Goal: Navigation & Orientation: Find specific page/section

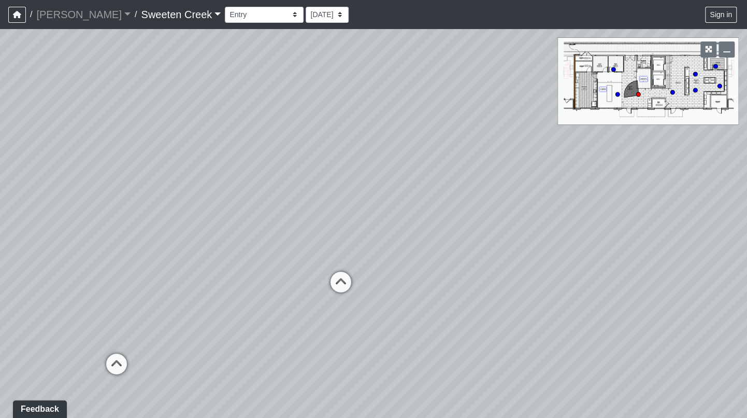
drag, startPoint x: 378, startPoint y: 200, endPoint x: 277, endPoint y: 190, distance: 101.5
click at [277, 190] on div "Loading... Office Loading... Reception Loading... Mailroom - Elevator Lobby" at bounding box center [373, 223] width 747 height 389
drag, startPoint x: 511, startPoint y: 179, endPoint x: 412, endPoint y: 154, distance: 102.1
click at [412, 154] on div "Loading... Office Loading... Reception Loading... Mailroom - Elevator Lobby" at bounding box center [373, 223] width 747 height 389
drag, startPoint x: 589, startPoint y: 177, endPoint x: 475, endPoint y: 157, distance: 115.9
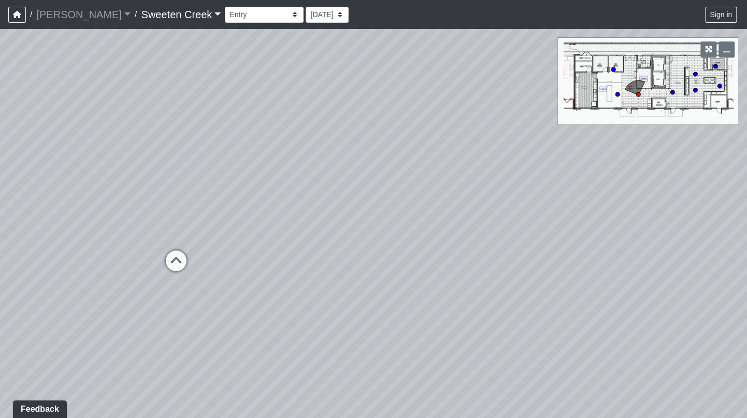
click at [487, 160] on div "Loading... Office Loading... Reception Loading... Mailroom - Elevator Lobby" at bounding box center [373, 223] width 747 height 389
drag, startPoint x: 585, startPoint y: 173, endPoint x: 396, endPoint y: 130, distance: 193.1
click at [396, 130] on div "Loading... Office Loading... Reception Loading... Mailroom - Elevator Lobby" at bounding box center [373, 223] width 747 height 389
drag, startPoint x: 610, startPoint y: 205, endPoint x: 338, endPoint y: 154, distance: 276.3
click at [316, 138] on div "Loading... Office Loading... Reception Loading... Mailroom - Elevator Lobby" at bounding box center [373, 223] width 747 height 389
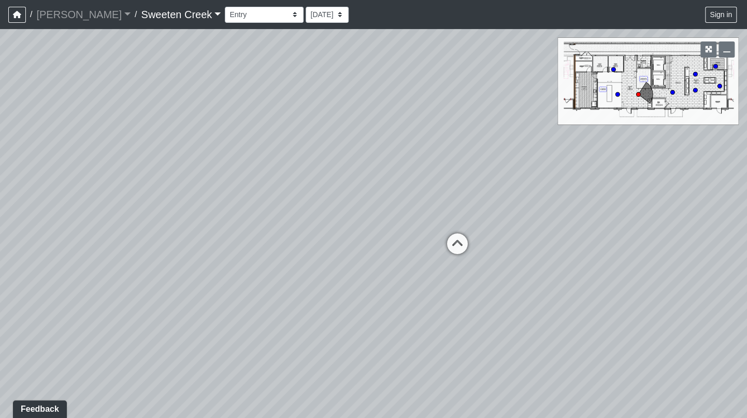
drag, startPoint x: 484, startPoint y: 162, endPoint x: 276, endPoint y: 192, distance: 210.0
click at [276, 192] on div "Loading... Office Loading... Reception Loading... Mailroom - Elevator Lobby" at bounding box center [373, 223] width 747 height 389
drag, startPoint x: 630, startPoint y: 209, endPoint x: 352, endPoint y: 154, distance: 283.3
click at [351, 152] on div "Loading... Office Loading... Reception Loading... Mailroom - Elevator Lobby" at bounding box center [373, 223] width 747 height 389
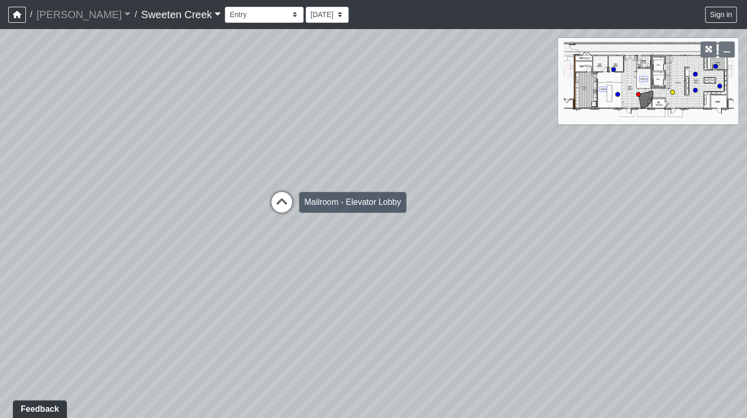
click at [278, 201] on icon at bounding box center [281, 207] width 31 height 31
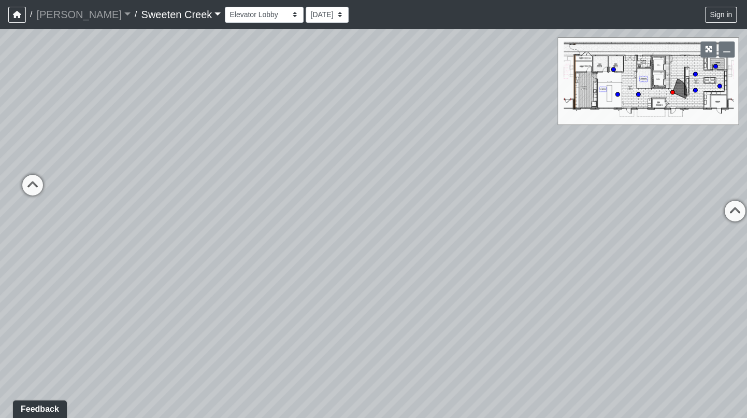
drag, startPoint x: 332, startPoint y: 242, endPoint x: 588, endPoint y: 230, distance: 255.8
click at [711, 208] on div "Loading... Office Loading... Reception Loading... Mailroom - Elevator Lobby Loa…" at bounding box center [373, 223] width 747 height 389
drag, startPoint x: 303, startPoint y: 235, endPoint x: 617, endPoint y: 335, distance: 329.4
click at [617, 334] on div "Loading... Office Loading... Reception Loading... Mailroom - Elevator Lobby Loa…" at bounding box center [373, 223] width 747 height 389
drag, startPoint x: 215, startPoint y: 133, endPoint x: 418, endPoint y: 190, distance: 211.6
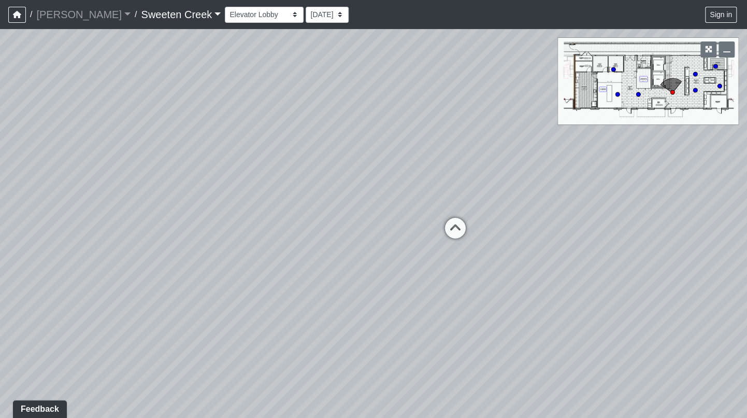
click at [416, 151] on div "Loading... Office Loading... Reception Loading... Mailroom - Elevator Lobby Loa…" at bounding box center [373, 223] width 747 height 389
click at [455, 231] on icon at bounding box center [455, 234] width 31 height 31
click at [389, 245] on icon at bounding box center [387, 255] width 31 height 31
drag, startPoint x: 571, startPoint y: 184, endPoint x: 565, endPoint y: 182, distance: 5.8
click at [565, 182] on div "Loading... Office Loading... Reception Loading... Mailroom - Elevator Lobby Loa…" at bounding box center [373, 223] width 747 height 389
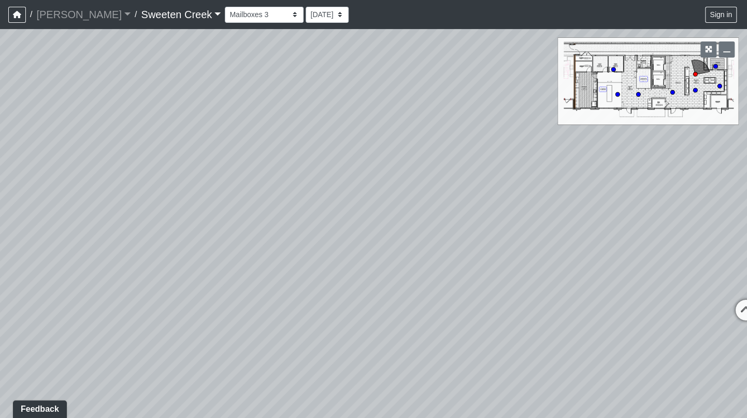
drag, startPoint x: 503, startPoint y: 157, endPoint x: 338, endPoint y: 196, distance: 169.3
click at [283, 175] on div "Loading... Office Loading... Reception Loading... Mailroom - Elevator Lobby Loa…" at bounding box center [373, 223] width 747 height 389
drag, startPoint x: 548, startPoint y: 204, endPoint x: 280, endPoint y: 243, distance: 270.2
click at [272, 244] on div "Loading... Office Loading... Reception Loading... Mailroom - Elevator Lobby Loa…" at bounding box center [373, 223] width 747 height 389
drag, startPoint x: 526, startPoint y: 155, endPoint x: 390, endPoint y: 163, distance: 136.0
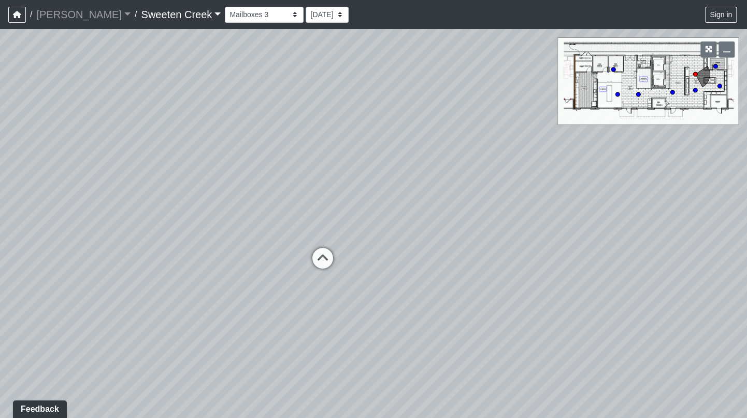
click at [316, 145] on div "Loading... Office Loading... Reception Loading... Mailroom - Elevator Lobby Loa…" at bounding box center [373, 223] width 747 height 389
drag, startPoint x: 502, startPoint y: 208, endPoint x: 303, endPoint y: 238, distance: 201.3
click at [261, 222] on div "Loading... Office Loading... Reception Loading... Mailroom - Elevator Lobby Loa…" at bounding box center [373, 223] width 747 height 389
drag, startPoint x: 484, startPoint y: 207, endPoint x: 261, endPoint y: 196, distance: 222.6
click at [253, 194] on div "Loading... Office Loading... Reception Loading... Mailroom - Elevator Lobby Loa…" at bounding box center [373, 223] width 747 height 389
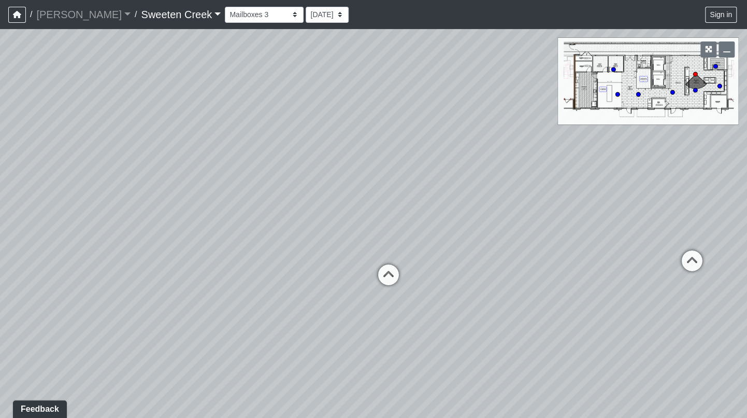
drag, startPoint x: 688, startPoint y: 256, endPoint x: 515, endPoint y: 196, distance: 182.9
click at [577, 224] on div "Loading... Office Loading... Reception Loading... Mailroom - Elevator Lobby Loa…" at bounding box center [373, 223] width 747 height 389
click at [242, 15] on select "Bistro Fitness - Hobby Booth Seating Counter Dining Dining 2 Elevators Elevator…" at bounding box center [264, 15] width 79 height 16
click at [225, 7] on select "Bistro Fitness - Hobby Booth Seating Counter Dining Dining 2 Elevators Elevator…" at bounding box center [264, 15] width 79 height 16
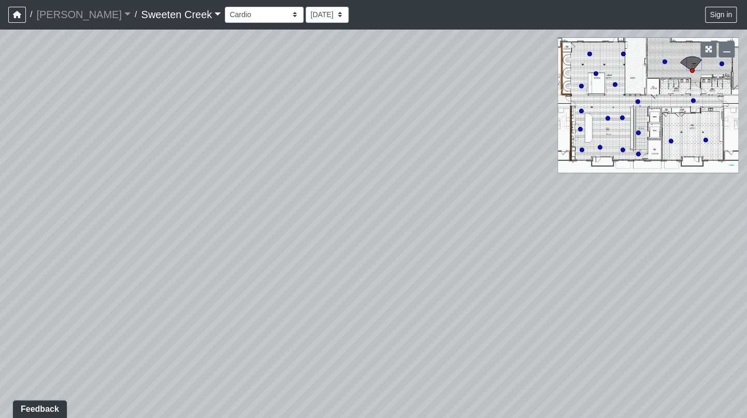
drag, startPoint x: 417, startPoint y: 121, endPoint x: 318, endPoint y: 117, distance: 99.1
click at [276, 117] on div "Loading... Office Loading... Reception Loading... Mailroom - Elevator Lobby Loa…" at bounding box center [373, 223] width 747 height 389
drag, startPoint x: 483, startPoint y: 98, endPoint x: 261, endPoint y: 68, distance: 223.8
click at [261, 68] on div "Loading... Office Loading... Reception Loading... Mailroom - Elevator Lobby Loa…" at bounding box center [373, 223] width 747 height 389
drag, startPoint x: 366, startPoint y: 90, endPoint x: 237, endPoint y: 93, distance: 129.6
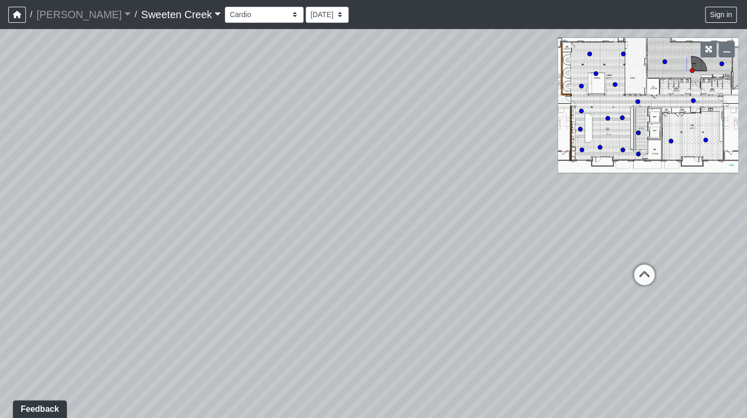
click at [233, 91] on div "Loading... Office Loading... Reception Loading... Mailroom - Elevator Lobby Loa…" at bounding box center [373, 223] width 747 height 389
drag, startPoint x: 509, startPoint y: 82, endPoint x: 286, endPoint y: 69, distance: 223.2
click at [286, 69] on div "Loading... Office Loading... Reception Loading... Mailroom - Elevator Lobby Loa…" at bounding box center [373, 223] width 747 height 389
drag, startPoint x: 474, startPoint y: 79, endPoint x: 280, endPoint y: 73, distance: 193.9
click at [280, 73] on div "Loading... Office Loading... Reception Loading... Mailroom - Elevator Lobby Loa…" at bounding box center [373, 223] width 747 height 389
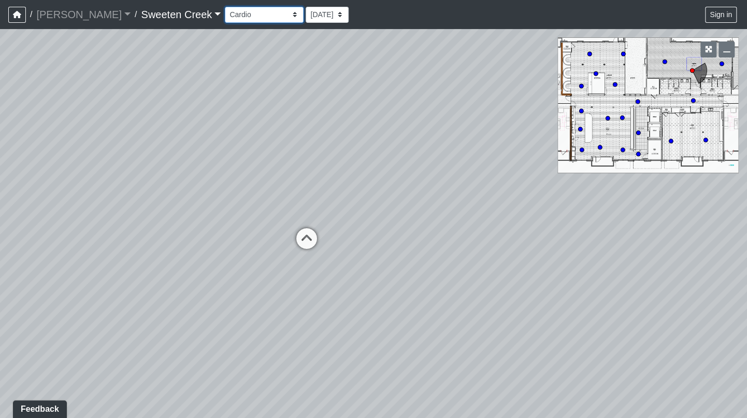
click at [233, 13] on select "Bistro Fitness - Hobby Booth Seating Counter Dining Dining 2 Elevators Elevator…" at bounding box center [264, 15] width 79 height 16
click at [225, 7] on select "Bistro Fitness - Hobby Booth Seating Counter Dining Dining 2 Elevators Elevator…" at bounding box center [264, 15] width 79 height 16
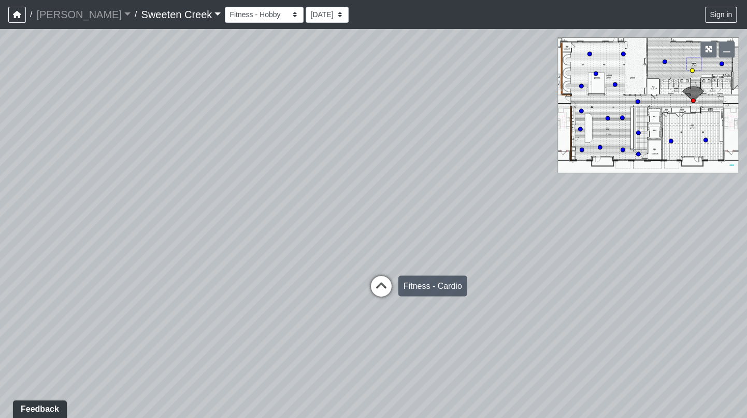
click at [380, 281] on icon at bounding box center [381, 290] width 31 height 31
drag, startPoint x: 403, startPoint y: 131, endPoint x: 235, endPoint y: 119, distance: 168.3
click at [190, 98] on div "Loading... Office Loading... Reception Loading... Mailroom - Elevator Lobby Loa…" at bounding box center [373, 223] width 747 height 389
drag, startPoint x: 338, startPoint y: 180, endPoint x: 290, endPoint y: 182, distance: 48.3
click at [280, 179] on div "Loading... Office Loading... Reception Loading... Mailroom - Elevator Lobby Loa…" at bounding box center [373, 223] width 747 height 389
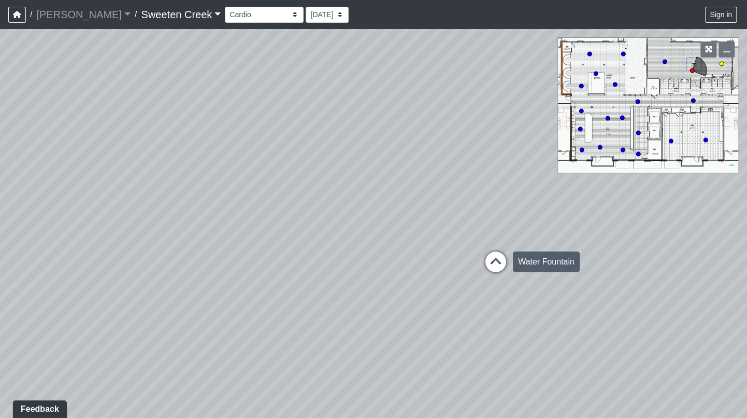
click at [493, 260] on icon at bounding box center [495, 266] width 31 height 31
click at [455, 223] on div "Loading... Office Loading... Reception Loading... Mailroom - Elevator Lobby Loa…" at bounding box center [373, 223] width 747 height 389
drag, startPoint x: 534, startPoint y: 250, endPoint x: 322, endPoint y: 240, distance: 212.7
click at [322, 238] on div "Loading... Office Loading... Reception Loading... Mailroom - Elevator Lobby Loa…" at bounding box center [373, 223] width 747 height 389
drag, startPoint x: 352, startPoint y: 204, endPoint x: 339, endPoint y: 197, distance: 14.1
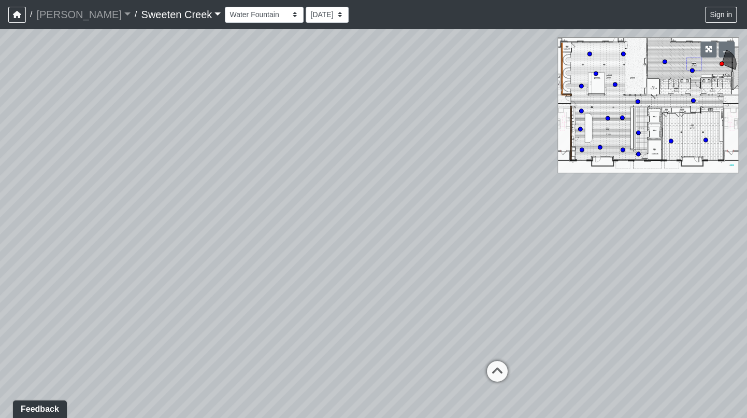
click at [560, 251] on div "Loading... Office Loading... Reception Loading... Mailroom - Elevator Lobby Loa…" at bounding box center [373, 223] width 747 height 389
click at [247, 13] on select "Bistro Fitness - Hobby Booth Seating Counter Dining Dining 2 Elevators Elevator…" at bounding box center [264, 15] width 79 height 16
click at [225, 7] on select "Bistro Fitness - Hobby Booth Seating Counter Dining Dining 2 Elevators Elevator…" at bounding box center [264, 15] width 79 height 16
drag, startPoint x: 191, startPoint y: 144, endPoint x: 301, endPoint y: 124, distance: 111.6
click at [331, 89] on div "Loading... Office Loading... Reception Loading... Mailroom - Elevator Lobby Loa…" at bounding box center [373, 223] width 747 height 389
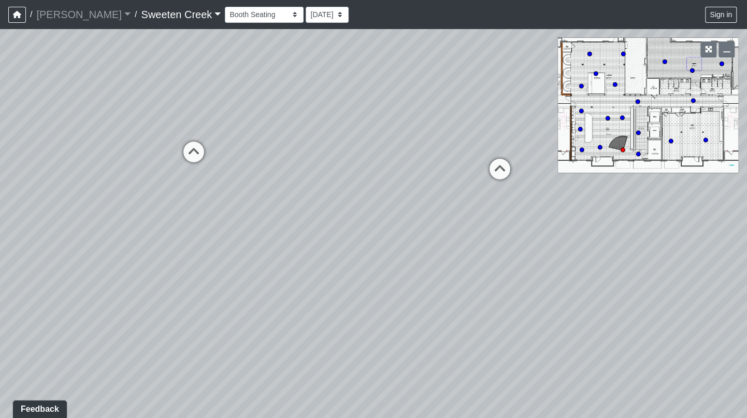
drag, startPoint x: 135, startPoint y: 272, endPoint x: 287, endPoint y: 203, distance: 166.8
click at [285, 187] on div "Loading... Office Loading... Reception Loading... Mailroom - Elevator Lobby Loa…" at bounding box center [373, 223] width 747 height 389
drag, startPoint x: 209, startPoint y: 225, endPoint x: 444, endPoint y: 184, distance: 238.3
click at [325, 223] on div "Loading... Office Loading... Reception Loading... Mailroom - Elevator Lobby Loa…" at bounding box center [373, 223] width 747 height 389
drag, startPoint x: 171, startPoint y: 197, endPoint x: 323, endPoint y: 256, distance: 163.4
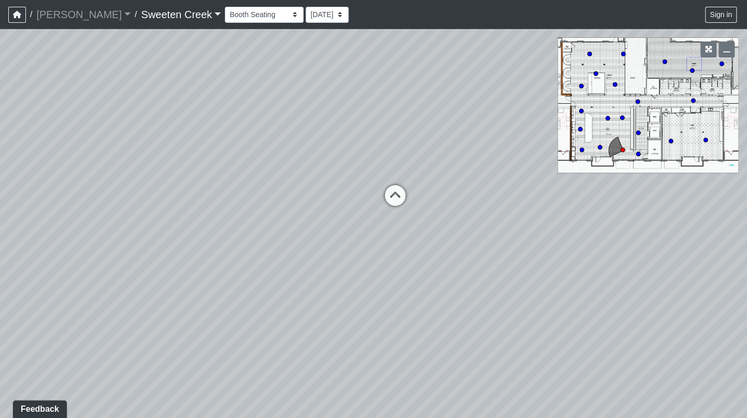
click at [323, 256] on div "Loading... Office Loading... Reception Loading... Mailroom - Elevator Lobby Loa…" at bounding box center [373, 223] width 747 height 389
click at [239, 16] on select "Bistro Fitness - Hobby Booth Seating Counter Dining Dining 2 Elevators Elevator…" at bounding box center [264, 15] width 79 height 16
click at [225, 7] on select "Bistro Fitness - Hobby Booth Seating Counter Dining Dining 2 Elevators Elevator…" at bounding box center [264, 15] width 79 height 16
drag, startPoint x: 433, startPoint y: 204, endPoint x: 228, endPoint y: 134, distance: 216.8
click at [226, 132] on div "Loading... Office Loading... Reception Loading... Mailroom - Elevator Lobby Loa…" at bounding box center [373, 223] width 747 height 389
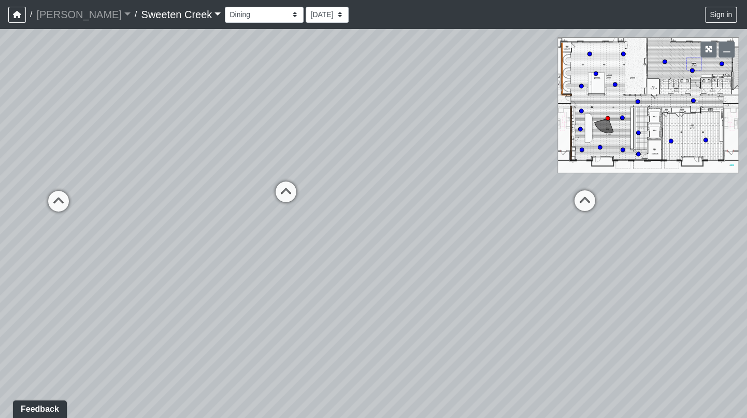
drag, startPoint x: 504, startPoint y: 271, endPoint x: 153, endPoint y: 240, distance: 352.2
click at [130, 232] on div "Loading... Office Loading... Reception Loading... Mailroom - Elevator Lobby Loa…" at bounding box center [373, 223] width 747 height 389
click at [247, 17] on select "Bistro Fitness - Hobby Booth Seating Counter Dining Dining 2 Elevators Elevator…" at bounding box center [264, 15] width 79 height 16
click at [225, 7] on select "Bistro Fitness - Hobby Booth Seating Counter Dining Dining 2 Elevators Elevator…" at bounding box center [264, 15] width 79 height 16
drag, startPoint x: 455, startPoint y: 220, endPoint x: 363, endPoint y: 224, distance: 91.3
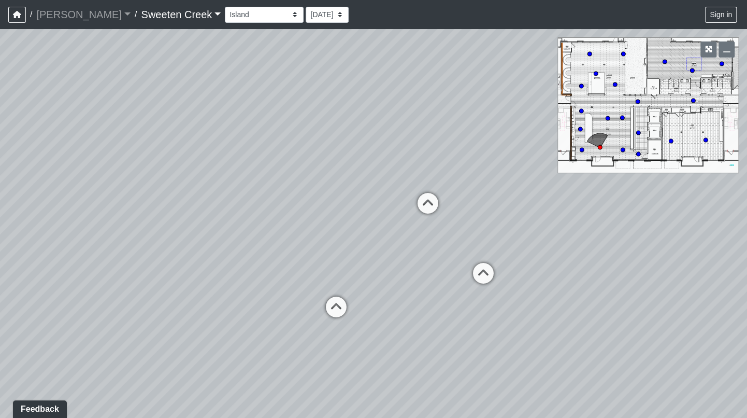
click at [251, 196] on div "Loading... Office Loading... Reception Loading... Mailroom - Elevator Lobby Loa…" at bounding box center [373, 223] width 747 height 389
click at [247, 13] on select "Bistro Fitness - Hobby Booth Seating Counter Dining Dining 2 Elevators Elevator…" at bounding box center [264, 15] width 79 height 16
click at [225, 7] on select "Bistro Fitness - Hobby Booth Seating Counter Dining Dining 2 Elevators Elevator…" at bounding box center [264, 15] width 79 height 16
drag, startPoint x: 272, startPoint y: 126, endPoint x: 505, endPoint y: 123, distance: 232.7
click at [577, 115] on div "Loading... Office Loading... Reception Loading... Mailroom - Elevator Lobby Loa…" at bounding box center [373, 223] width 747 height 389
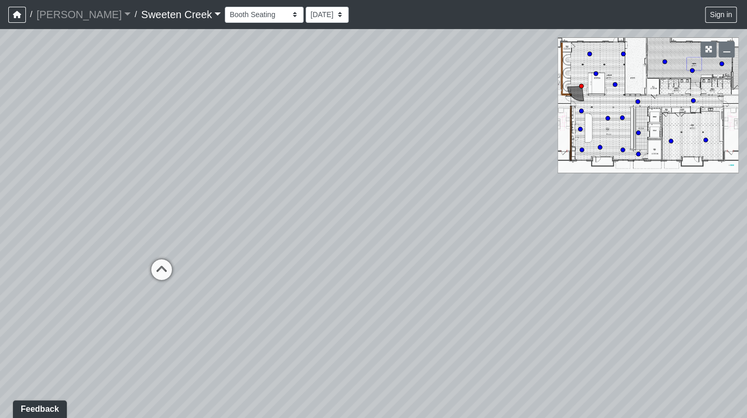
drag, startPoint x: 245, startPoint y: 179, endPoint x: 307, endPoint y: 186, distance: 62.5
click at [510, 135] on div "Loading... Office Loading... Reception Loading... Mailroom - Elevator Lobby Loa…" at bounding box center [373, 223] width 747 height 389
drag, startPoint x: 137, startPoint y: 202, endPoint x: 455, endPoint y: 183, distance: 317.7
click at [457, 181] on div "Loading... Office Loading... Reception Loading... Mailroom - Elevator Lobby Loa…" at bounding box center [373, 223] width 747 height 389
drag, startPoint x: 226, startPoint y: 243, endPoint x: 189, endPoint y: 295, distance: 64.0
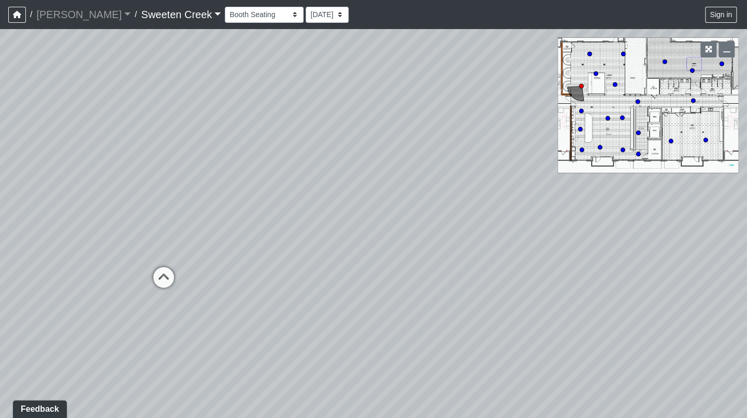
click at [36, 291] on div "Loading... Office Loading... Reception Loading... Mailroom - Elevator Lobby Loa…" at bounding box center [373, 223] width 747 height 389
drag, startPoint x: 434, startPoint y: 172, endPoint x: 203, endPoint y: 233, distance: 238.6
click at [91, 253] on div "Loading... Office Loading... Reception Loading... Mailroom - Elevator Lobby Loa…" at bounding box center [373, 223] width 747 height 389
drag, startPoint x: 456, startPoint y: 140, endPoint x: 221, endPoint y: 119, distance: 236.2
click at [221, 119] on div "Loading... Office Loading... Reception Loading... Mailroom - Elevator Lobby Loa…" at bounding box center [373, 223] width 747 height 389
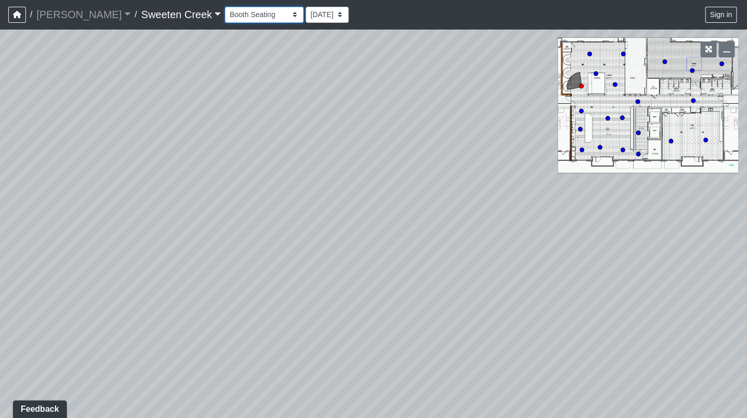
click at [249, 16] on select "Bistro Fitness - Hobby Booth Seating Counter Dining Dining 2 Elevators Elevator…" at bounding box center [264, 15] width 79 height 16
click at [225, 7] on select "Bistro Fitness - Hobby Booth Seating Counter Dining Dining 2 Elevators Elevator…" at bounding box center [264, 15] width 79 height 16
click at [248, 17] on select "Bistro Fitness - Hobby Booth Seating Counter Dining Dining 2 Elevators Elevator…" at bounding box center [264, 15] width 79 height 16
click at [225, 7] on select "Bistro Fitness - Hobby Booth Seating Counter Dining Dining 2 Elevators Elevator…" at bounding box center [264, 15] width 79 height 16
click at [249, 20] on select "Bistro Fitness - Hobby Booth Seating Counter Dining Dining 2 Elevators Elevator…" at bounding box center [264, 15] width 79 height 16
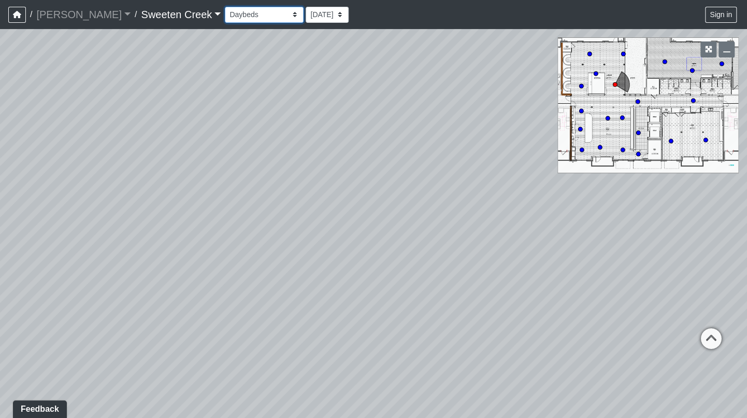
click at [225, 7] on select "Bistro Fitness - Hobby Booth Seating Counter Dining Dining 2 Elevators Elevator…" at bounding box center [264, 15] width 79 height 16
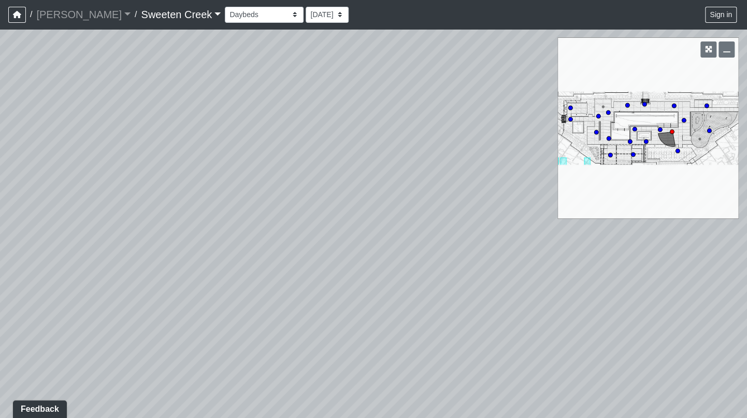
drag, startPoint x: 470, startPoint y: 185, endPoint x: 176, endPoint y: 225, distance: 296.5
click at [171, 222] on div "Loading... Office Loading... Reception Loading... Mailroom - Elevator Lobby Loa…" at bounding box center [373, 223] width 747 height 389
drag, startPoint x: 523, startPoint y: 304, endPoint x: 413, endPoint y: 233, distance: 130.5
click at [282, 267] on div "Loading... Office Loading... Reception Loading... Mailroom - Elevator Lobby Loa…" at bounding box center [373, 223] width 747 height 389
drag, startPoint x: 489, startPoint y: 235, endPoint x: 191, endPoint y: 248, distance: 298.3
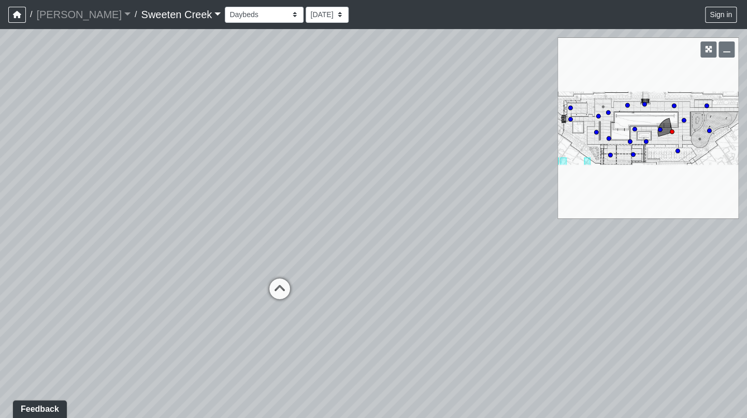
click at [183, 247] on div "Loading... Office Loading... Reception Loading... Mailroom - Elevator Lobby Loa…" at bounding box center [373, 223] width 747 height 389
drag, startPoint x: 361, startPoint y: 339, endPoint x: 168, endPoint y: 323, distance: 192.9
click at [166, 318] on div "Loading... Office Loading... Reception Loading... Mailroom - Elevator Lobby Loa…" at bounding box center [373, 223] width 747 height 389
drag, startPoint x: 378, startPoint y: 347, endPoint x: 542, endPoint y: 344, distance: 163.8
click at [542, 344] on div "Loading... Office Loading... Reception Loading... Mailroom - Elevator Lobby Loa…" at bounding box center [373, 223] width 747 height 389
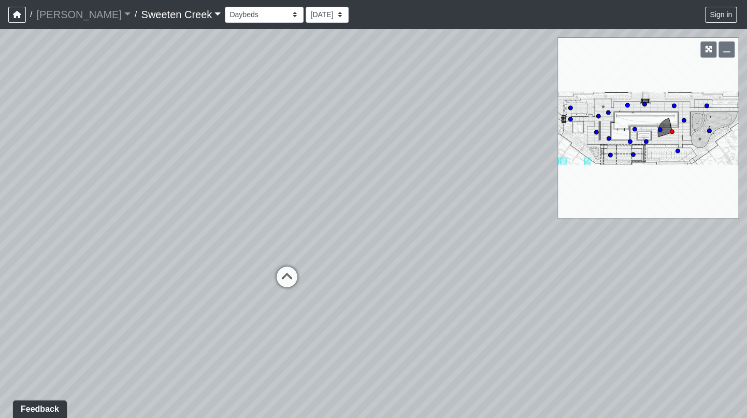
drag, startPoint x: 214, startPoint y: 318, endPoint x: 254, endPoint y: 312, distance: 41.3
click at [253, 330] on div "Loading... Office Loading... Reception Loading... Mailroom - Elevator Lobby Loa…" at bounding box center [373, 223] width 747 height 389
click at [285, 274] on icon at bounding box center [287, 280] width 31 height 31
drag, startPoint x: 264, startPoint y: 287, endPoint x: 137, endPoint y: 302, distance: 127.9
click at [98, 290] on div "Loading... Office Loading... Reception Loading... Mailroom - Elevator Lobby Loa…" at bounding box center [373, 223] width 747 height 389
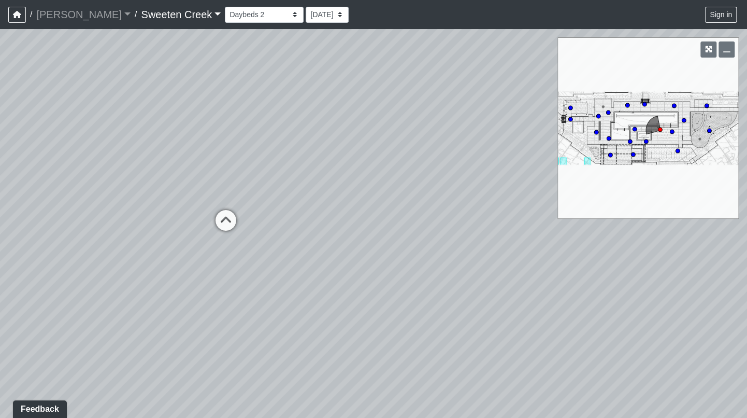
drag, startPoint x: 434, startPoint y: 306, endPoint x: 591, endPoint y: 277, distance: 159.7
click at [592, 280] on div "Loading... Office Loading... Reception Loading... Mailroom - Elevator Lobby Loa…" at bounding box center [373, 223] width 747 height 389
click at [98, 165] on div "Loading... Office Loading... Reception Loading... Mailroom - Elevator Lobby Loa…" at bounding box center [373, 223] width 747 height 389
drag, startPoint x: 225, startPoint y: 106, endPoint x: 387, endPoint y: 147, distance: 166.9
click at [394, 131] on div "Loading... Office Loading... Reception Loading... Mailroom - Elevator Lobby Loa…" at bounding box center [373, 223] width 747 height 389
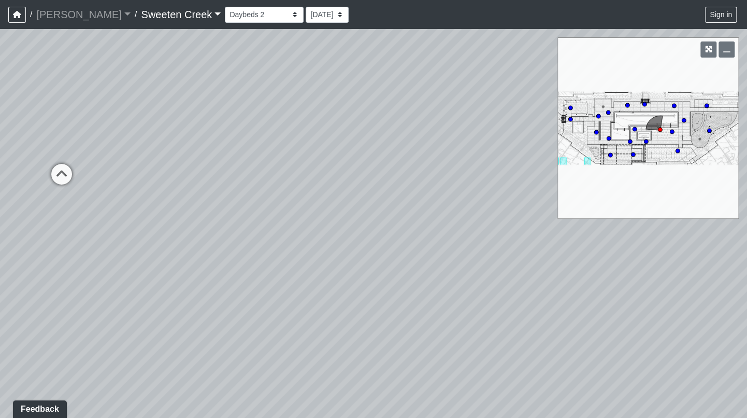
drag, startPoint x: 481, startPoint y: 245, endPoint x: 219, endPoint y: 187, distance: 269.1
click at [172, 154] on div "Loading... Office Loading... Reception Loading... Mailroom - Elevator Lobby Loa…" at bounding box center [373, 223] width 747 height 389
drag, startPoint x: 487, startPoint y: 258, endPoint x: 344, endPoint y: 223, distance: 146.8
click at [310, 205] on div "Loading... Office Loading... Reception Loading... Mailroom - Elevator Lobby Loa…" at bounding box center [373, 223] width 747 height 389
drag, startPoint x: 479, startPoint y: 202, endPoint x: 279, endPoint y: 223, distance: 201.2
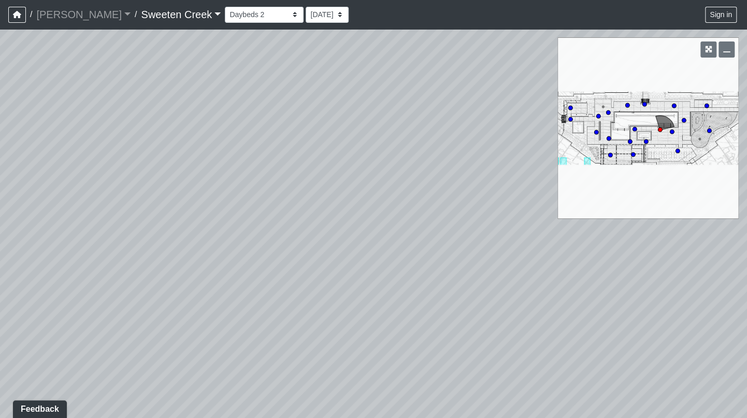
click at [273, 224] on div "Loading... Office Loading... Reception Loading... Mailroom - Elevator Lobby Loa…" at bounding box center [373, 223] width 747 height 389
drag, startPoint x: 236, startPoint y: 190, endPoint x: 602, endPoint y: 307, distance: 384.0
click at [603, 308] on div "Loading... Office Loading... Reception Loading... Mailroom - Elevator Lobby Loa…" at bounding box center [373, 223] width 747 height 389
drag, startPoint x: 272, startPoint y: 240, endPoint x: 449, endPoint y: 310, distance: 191.0
click at [467, 318] on div "Loading... Office Loading... Reception Loading... Mailroom - Elevator Lobby Loa…" at bounding box center [373, 223] width 747 height 389
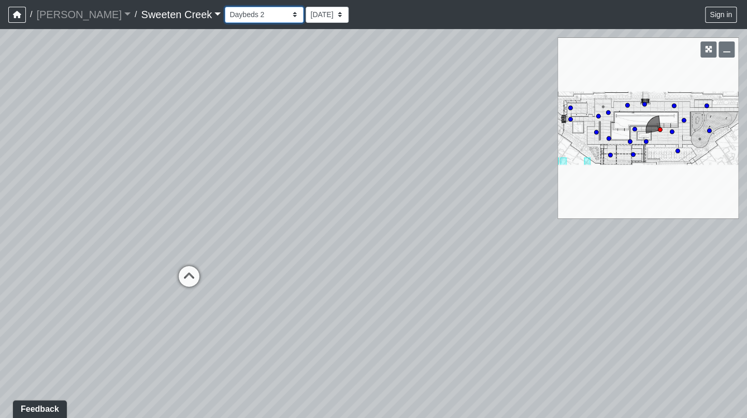
click at [248, 16] on select "Bistro Fitness - Hobby Booth Seating Counter Dining Dining 2 Elevators Elevator…" at bounding box center [264, 15] width 79 height 16
click at [225, 7] on select "Bistro Fitness - Hobby Booth Seating Counter Dining Dining 2 Elevators Elevator…" at bounding box center [264, 15] width 79 height 16
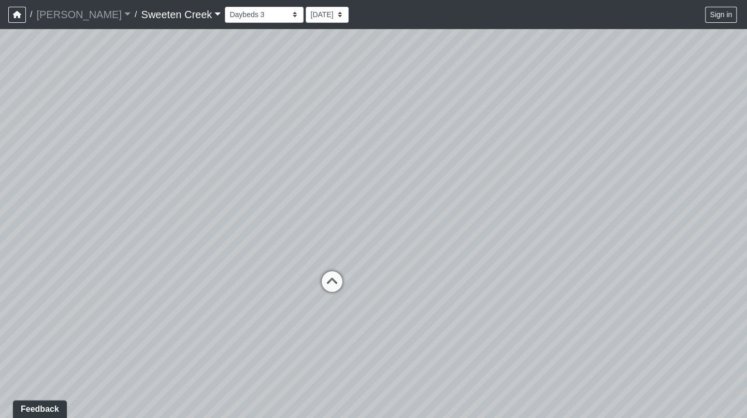
drag, startPoint x: 505, startPoint y: 269, endPoint x: 601, endPoint y: 214, distance: 111.2
click at [605, 214] on div "Loading... Office Loading... Reception Loading... Mailroom - Elevator Lobby Loa…" at bounding box center [373, 223] width 747 height 389
drag, startPoint x: 283, startPoint y: 254, endPoint x: 573, endPoint y: 201, distance: 294.1
click at [582, 203] on div "Loading... Office Loading... Reception Loading... Mailroom - Elevator Lobby Loa…" at bounding box center [373, 223] width 747 height 389
drag, startPoint x: 218, startPoint y: 133, endPoint x: 426, endPoint y: 184, distance: 214.6
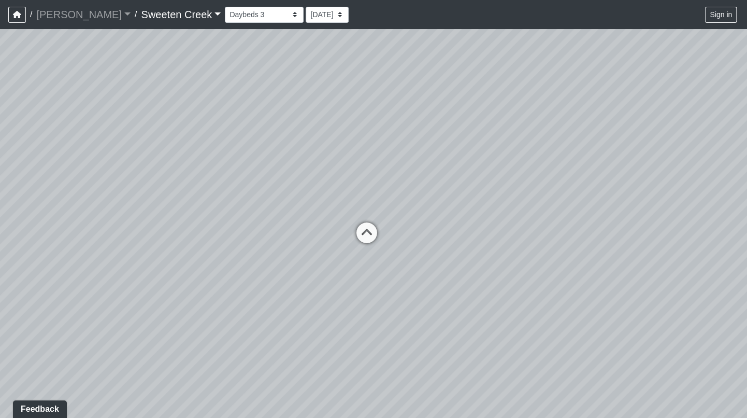
click at [423, 193] on div "Loading... Office Loading... Reception Loading... Mailroom - Elevator Lobby Loa…" at bounding box center [373, 223] width 747 height 389
click at [370, 220] on icon at bounding box center [369, 229] width 31 height 31
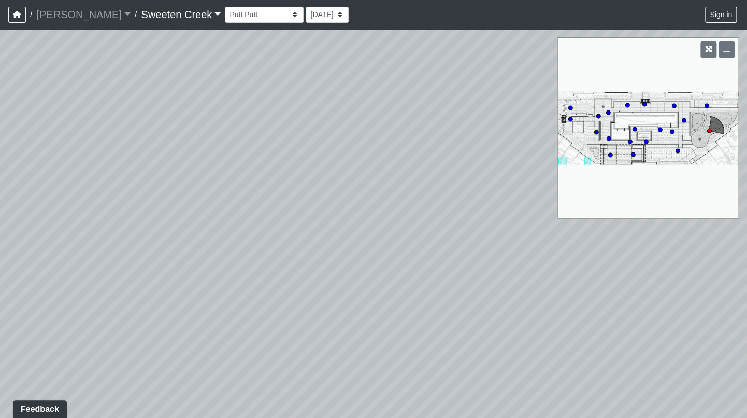
drag, startPoint x: 358, startPoint y: 331, endPoint x: 603, endPoint y: 275, distance: 251.9
click at [603, 275] on div "Loading... Office Loading... Reception Loading... Mailroom - Elevator Lobby Loa…" at bounding box center [373, 223] width 747 height 389
drag, startPoint x: 245, startPoint y: 357, endPoint x: 56, endPoint y: 256, distance: 214.0
click at [56, 256] on div "Loading... Office Loading... Reception Loading... Mailroom - Elevator Lobby Loa…" at bounding box center [373, 223] width 747 height 389
drag, startPoint x: 504, startPoint y: 281, endPoint x: 87, endPoint y: 253, distance: 418.2
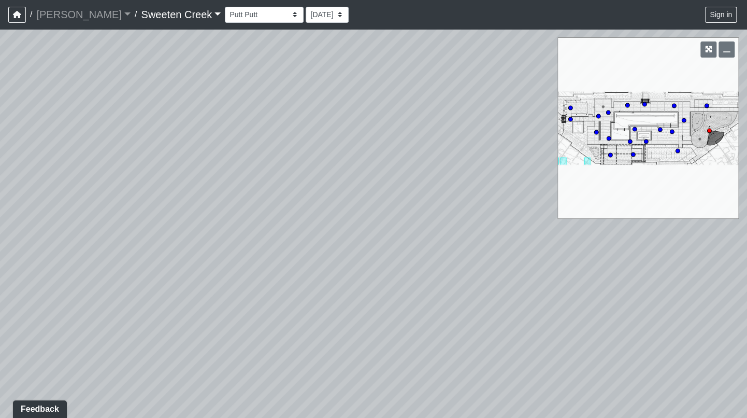
click at [87, 253] on div "Loading... Office Loading... Reception Loading... Mailroom - Elevator Lobby Loa…" at bounding box center [373, 223] width 747 height 389
drag, startPoint x: 457, startPoint y: 228, endPoint x: 88, endPoint y: 282, distance: 372.9
click at [21, 284] on div "Loading... Office Loading... Reception Loading... Mailroom - Elevator Lobby Loa…" at bounding box center [373, 223] width 747 height 389
drag, startPoint x: 406, startPoint y: 198, endPoint x: 112, endPoint y: 248, distance: 298.5
click at [111, 249] on div "Loading... Office Loading... Reception Loading... Mailroom - Elevator Lobby Loa…" at bounding box center [373, 223] width 747 height 389
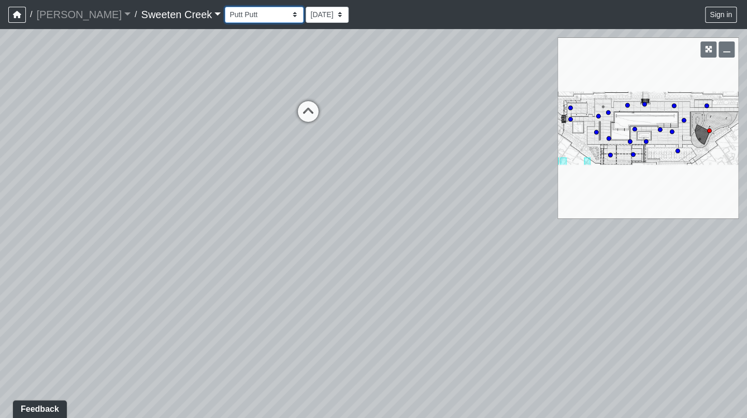
click at [249, 15] on select "Bistro Fitness - Hobby Booth Seating Counter Dining Dining 2 Elevators Elevator…" at bounding box center [264, 15] width 79 height 16
click at [225, 7] on select "Bistro Fitness - Hobby Booth Seating Counter Dining Dining 2 Elevators Elevator…" at bounding box center [264, 15] width 79 height 16
drag, startPoint x: 374, startPoint y: 302, endPoint x: 261, endPoint y: 206, distance: 147.8
click at [261, 206] on div "Loading... Office Loading... Reception Loading... Mailroom - Elevator Lobby Loa…" at bounding box center [373, 223] width 747 height 389
drag, startPoint x: 372, startPoint y: 192, endPoint x: 216, endPoint y: 167, distance: 158.0
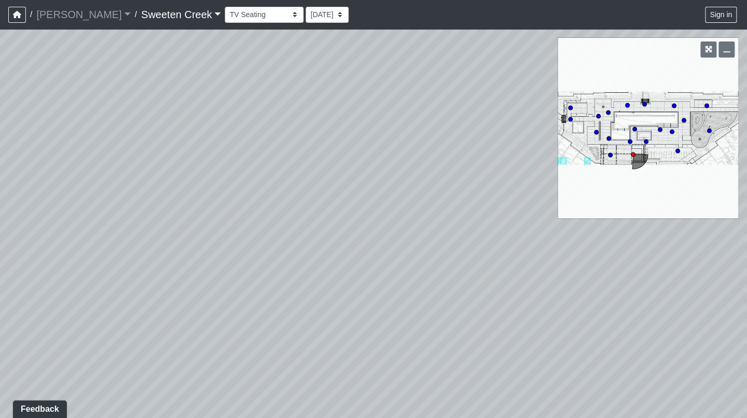
click at [165, 158] on div "Loading... Office Loading... Reception Loading... Mailroom - Elevator Lobby Loa…" at bounding box center [373, 223] width 747 height 389
drag, startPoint x: 452, startPoint y: 159, endPoint x: 155, endPoint y: 161, distance: 296.5
click at [144, 158] on div "Loading... Office Loading... Reception Loading... Mailroom - Elevator Lobby Loa…" at bounding box center [373, 223] width 747 height 389
drag, startPoint x: 474, startPoint y: 250, endPoint x: 127, endPoint y: 223, distance: 347.3
click at [127, 223] on div "Loading... Office Loading... Reception Loading... Mailroom - Elevator Lobby Loa…" at bounding box center [373, 223] width 747 height 389
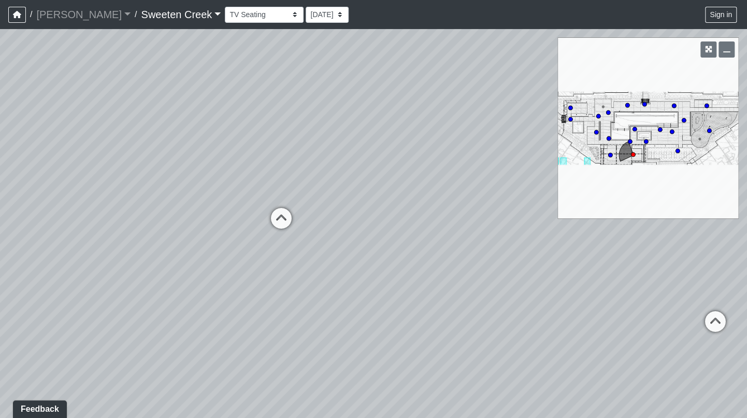
drag, startPoint x: 464, startPoint y: 141, endPoint x: 94, endPoint y: 225, distance: 379.8
click at [73, 219] on div "Loading... Office Loading... Reception Loading... Mailroom - Elevator Lobby Loa…" at bounding box center [373, 223] width 747 height 389
click at [286, 215] on icon at bounding box center [280, 223] width 31 height 31
drag, startPoint x: 357, startPoint y: 307, endPoint x: 281, endPoint y: 258, distance: 90.3
click at [179, 264] on div "Loading... Office Loading... Reception Loading... Mailroom - Elevator Lobby Loa…" at bounding box center [373, 223] width 747 height 389
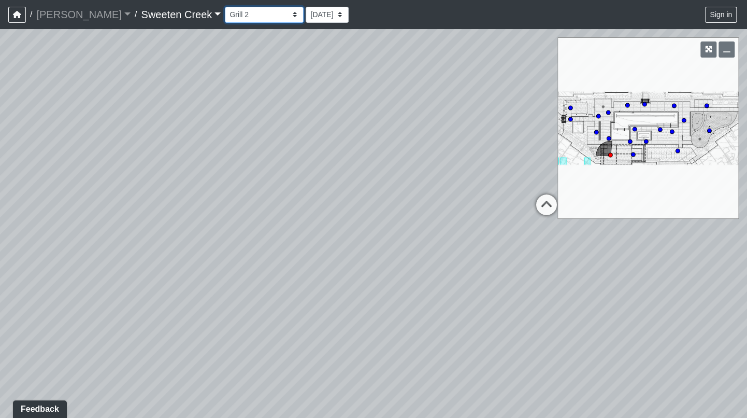
click at [246, 12] on select "Bistro Fitness - Hobby Booth Seating Counter Dining Dining 2 Elevators Elevator…" at bounding box center [264, 15] width 79 height 16
click at [225, 7] on select "Bistro Fitness - Hobby Booth Seating Counter Dining Dining 2 Elevators Elevator…" at bounding box center [264, 15] width 79 height 16
drag, startPoint x: 462, startPoint y: 260, endPoint x: 558, endPoint y: 236, distance: 99.3
click at [688, 212] on div "Loading... Office Loading... Reception Loading... Mailroom - Elevator Lobby Loa…" at bounding box center [373, 223] width 747 height 389
drag, startPoint x: 335, startPoint y: 184, endPoint x: 740, endPoint y: 149, distance: 406.3
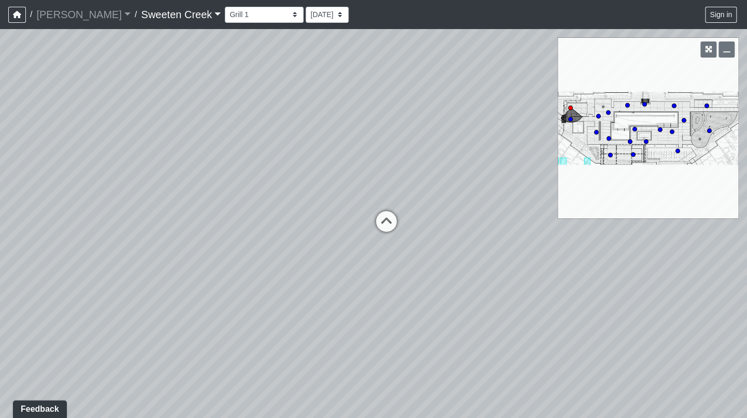
click at [740, 149] on div "Loading... Office Loading... Reception Loading... Mailroom - Elevator Lobby Loa…" at bounding box center [373, 223] width 747 height 389
drag, startPoint x: 212, startPoint y: 268, endPoint x: 529, endPoint y: 237, distance: 318.7
click at [544, 237] on div "Loading... Office Loading... Reception Loading... Mailroom - Elevator Lobby Loa…" at bounding box center [373, 223] width 747 height 389
drag, startPoint x: 233, startPoint y: 173, endPoint x: 490, endPoint y: 267, distance: 273.6
click at [539, 252] on div "Loading... Office Loading... Reception Loading... Mailroom - Elevator Lobby Loa…" at bounding box center [373, 223] width 747 height 389
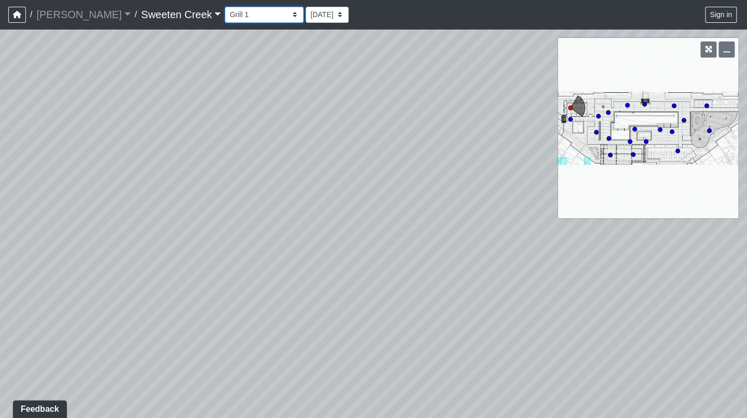
click at [248, 16] on select "Bistro Fitness - Hobby Booth Seating Counter Dining Dining 2 Elevators Elevator…" at bounding box center [264, 15] width 79 height 16
click at [225, 7] on select "Bistro Fitness - Hobby Booth Seating Counter Dining Dining 2 Elevators Elevator…" at bounding box center [264, 15] width 79 height 16
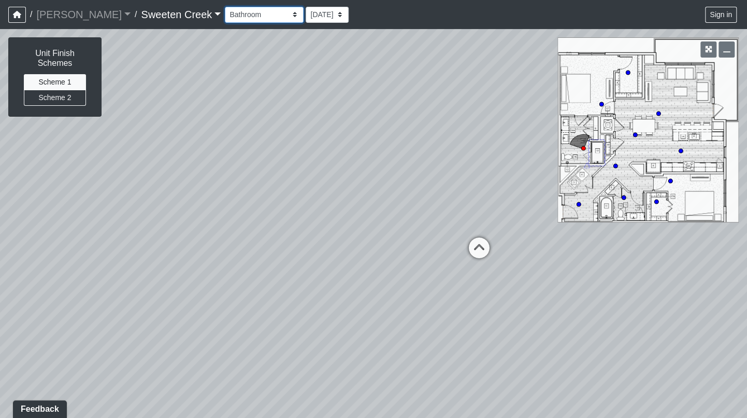
click at [248, 13] on select "Bistro Fitness - Hobby Booth Seating Counter Dining Dining 2 Elevators Elevator…" at bounding box center [264, 15] width 79 height 16
click at [225, 7] on select "Bistro Fitness - Hobby Booth Seating Counter Dining Dining 2 Elevators Elevator…" at bounding box center [264, 15] width 79 height 16
click at [478, 358] on div "Loading... Office Loading... Reception Loading... Mailroom - Elevator Lobby Loa…" at bounding box center [373, 223] width 747 height 389
drag, startPoint x: 401, startPoint y: 308, endPoint x: 401, endPoint y: 231, distance: 76.7
click at [405, 222] on div "Loading... Office Loading... Reception Loading... Mailroom - Elevator Lobby Loa…" at bounding box center [373, 223] width 747 height 389
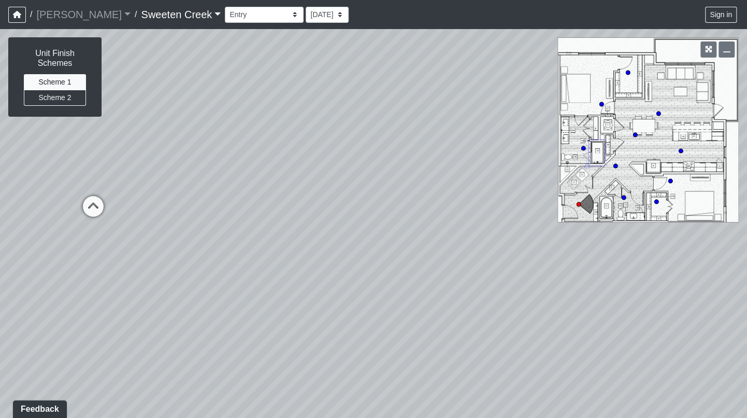
drag, startPoint x: 411, startPoint y: 310, endPoint x: 428, endPoint y: 208, distance: 103.0
click at [428, 208] on div "Loading... Office Loading... Reception Loading... Mailroom - Elevator Lobby Loa…" at bounding box center [373, 223] width 747 height 389
drag, startPoint x: 465, startPoint y: 198, endPoint x: 234, endPoint y: -41, distance: 332.4
click at [234, 0] on html "/ [PERSON_NAME] Loading... / Sweeten Creek Sweeten Creek Loading... [GEOGRAPHIC…" at bounding box center [373, 209] width 747 height 418
drag, startPoint x: 329, startPoint y: 218, endPoint x: 140, endPoint y: 259, distance: 193.0
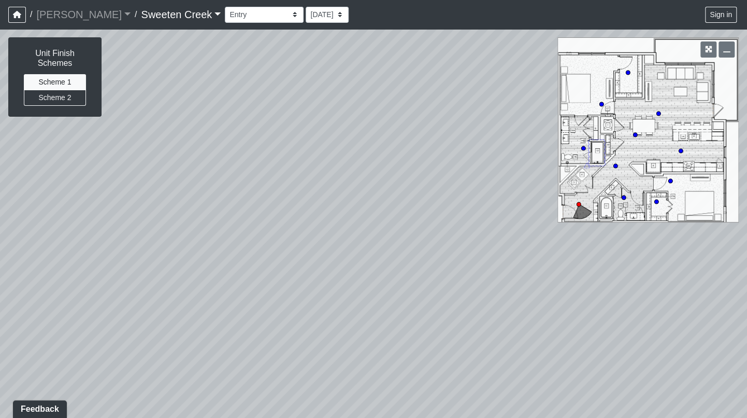
click at [98, 244] on div "Loading... Office Loading... Reception Loading... Mailroom - Elevator Lobby Loa…" at bounding box center [373, 223] width 747 height 389
drag, startPoint x: 374, startPoint y: 217, endPoint x: 270, endPoint y: 331, distance: 153.7
click at [186, 341] on div "Loading... Office Loading... Reception Loading... Mailroom - Elevator Lobby Loa…" at bounding box center [373, 223] width 747 height 389
drag, startPoint x: 390, startPoint y: 247, endPoint x: 460, endPoint y: 216, distance: 76.6
click at [256, 245] on div "Loading... Office Loading... Reception Loading... Mailroom - Elevator Lobby Loa…" at bounding box center [373, 223] width 747 height 389
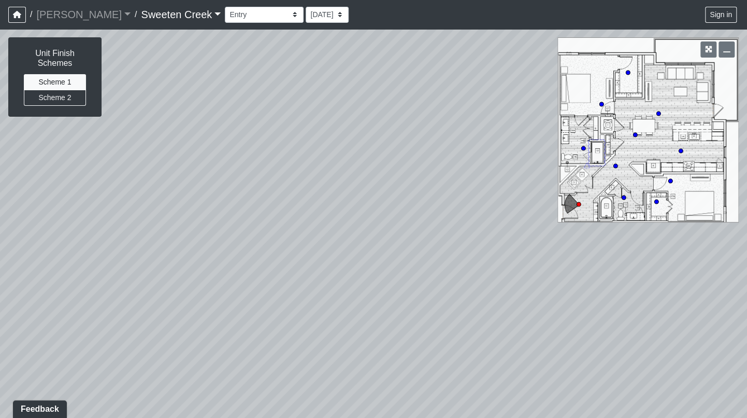
drag, startPoint x: 504, startPoint y: 210, endPoint x: 196, endPoint y: 352, distance: 339.2
click at [183, 356] on div "Loading... Office Loading... Reception Loading... Mailroom - Elevator Lobby Loa…" at bounding box center [373, 223] width 747 height 389
drag, startPoint x: 302, startPoint y: 288, endPoint x: 157, endPoint y: 339, distance: 153.9
click at [145, 338] on div "Loading... Office Loading... Reception Loading... Mailroom - Elevator Lobby Loa…" at bounding box center [373, 223] width 747 height 389
drag, startPoint x: 509, startPoint y: 94, endPoint x: 198, endPoint y: 181, distance: 322.6
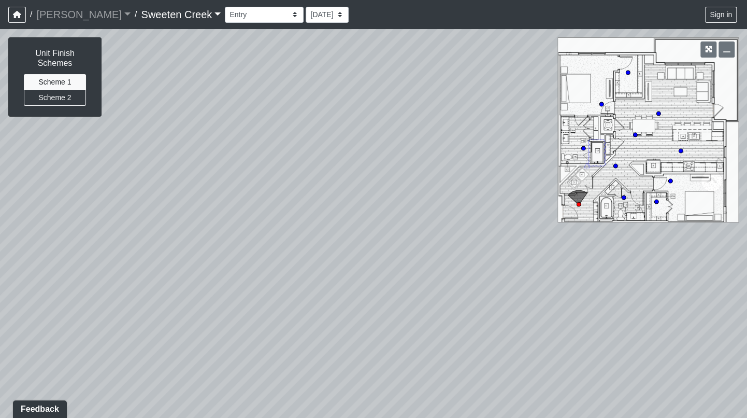
click at [186, 170] on div "Loading... Office Loading... Reception Loading... Mailroom - Elevator Lobby Loa…" at bounding box center [373, 223] width 747 height 389
drag, startPoint x: 471, startPoint y: 301, endPoint x: 253, endPoint y: 339, distance: 220.9
click at [253, 339] on div "Loading... Office Loading... Reception Loading... Mailroom - Elevator Lobby Loa…" at bounding box center [373, 223] width 747 height 389
click at [477, 181] on icon at bounding box center [472, 188] width 31 height 31
drag, startPoint x: 448, startPoint y: 273, endPoint x: 311, endPoint y: 295, distance: 139.1
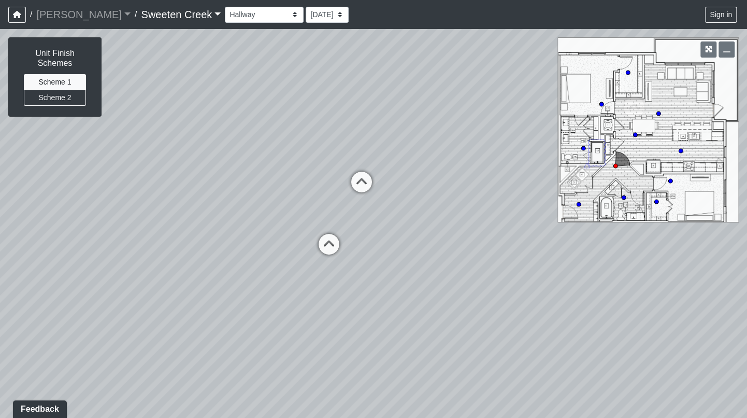
click at [307, 299] on div "Loading... Office Loading... Reception Loading... Mailroom - Elevator Lobby Loa…" at bounding box center [373, 223] width 747 height 389
drag, startPoint x: 328, startPoint y: 238, endPoint x: 354, endPoint y: 233, distance: 26.8
click at [345, 242] on div "Loading... Dining Room" at bounding box center [329, 244] width 31 height 31
drag, startPoint x: 321, startPoint y: 208, endPoint x: 357, endPoint y: 219, distance: 37.4
click at [614, 202] on div "Loading... Office Loading... Reception Loading... Mailroom - Elevator Lobby Loa…" at bounding box center [373, 223] width 747 height 389
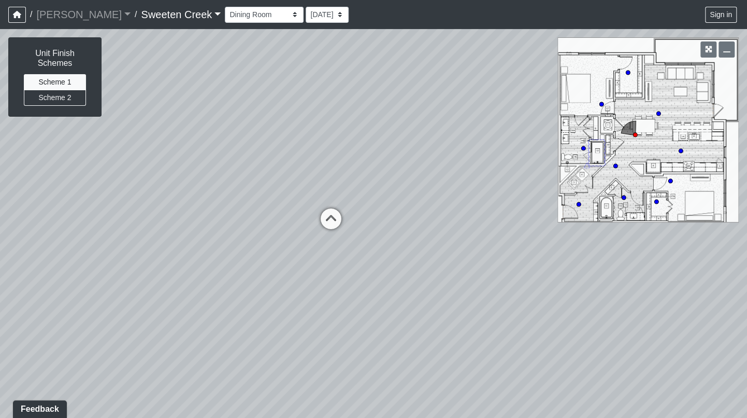
drag, startPoint x: 567, startPoint y: 178, endPoint x: 636, endPoint y: 191, distance: 70.0
click at [636, 191] on div "Loading... Office Loading... Reception Loading... Mailroom - Elevator Lobby Loa…" at bounding box center [373, 223] width 747 height 389
drag, startPoint x: 291, startPoint y: 166, endPoint x: 517, endPoint y: 174, distance: 226.1
click at [517, 174] on div "Loading... Office Loading... Reception Loading... Mailroom - Elevator Lobby Loa…" at bounding box center [373, 223] width 747 height 389
drag, startPoint x: 208, startPoint y: 163, endPoint x: 311, endPoint y: 210, distance: 113.9
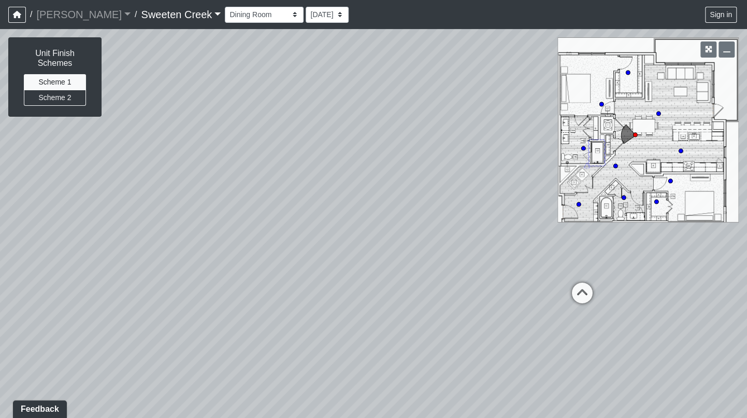
click at [311, 210] on div "Loading... Office Loading... Reception Loading... Mailroom - Elevator Lobby Loa…" at bounding box center [373, 223] width 747 height 389
drag, startPoint x: 510, startPoint y: 191, endPoint x: 165, endPoint y: 197, distance: 345.2
click at [160, 192] on div "Loading... Office Loading... Reception Loading... Mailroom - Elevator Lobby Loa…" at bounding box center [373, 223] width 747 height 389
drag, startPoint x: 553, startPoint y: 257, endPoint x: 416, endPoint y: 260, distance: 137.9
click at [239, 223] on div "Loading... Office Loading... Reception Loading... Mailroom - Elevator Lobby Loa…" at bounding box center [373, 223] width 747 height 389
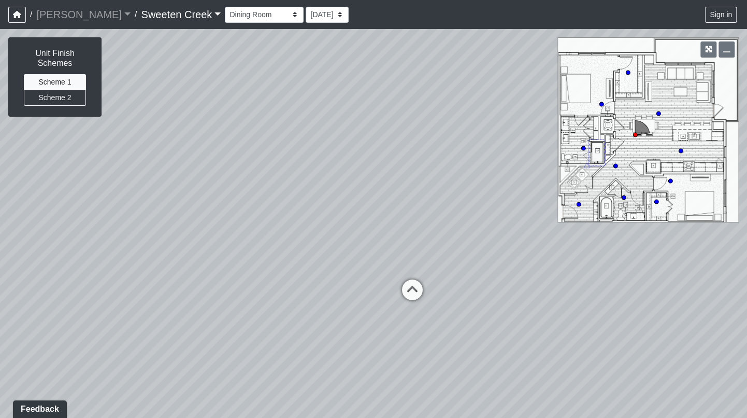
drag, startPoint x: 570, startPoint y: 290, endPoint x: 277, endPoint y: 304, distance: 293.1
click at [277, 305] on div "Loading... Office Loading... Reception Loading... Mailroom - Elevator Lobby Loa…" at bounding box center [373, 223] width 747 height 389
drag, startPoint x: 484, startPoint y: 166, endPoint x: 335, endPoint y: 218, distance: 157.5
click at [335, 218] on div "Loading... Office Loading... Reception Loading... Mailroom - Elevator Lobby Loa…" at bounding box center [373, 223] width 747 height 389
drag, startPoint x: 467, startPoint y: 196, endPoint x: 186, endPoint y: 187, distance: 281.1
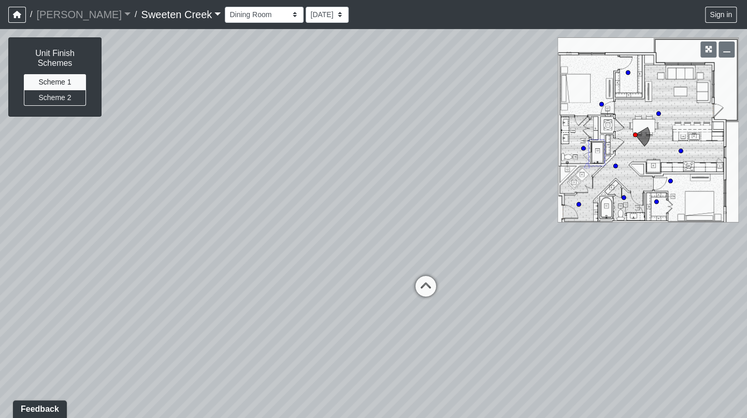
click at [186, 187] on div "Loading... Office Loading... Reception Loading... Mailroom - Elevator Lobby Loa…" at bounding box center [373, 223] width 747 height 389
drag, startPoint x: 449, startPoint y: 145, endPoint x: 295, endPoint y: 167, distance: 155.0
click at [353, 177] on div "Loading... Office Loading... Reception Loading... Mailroom - Elevator Lobby Loa…" at bounding box center [373, 223] width 747 height 389
drag, startPoint x: 257, startPoint y: 154, endPoint x: 289, endPoint y: 153, distance: 32.1
click at [289, 153] on div "Loading... Office Loading... Reception Loading... Mailroom - Elevator Lobby Loa…" at bounding box center [373, 223] width 747 height 389
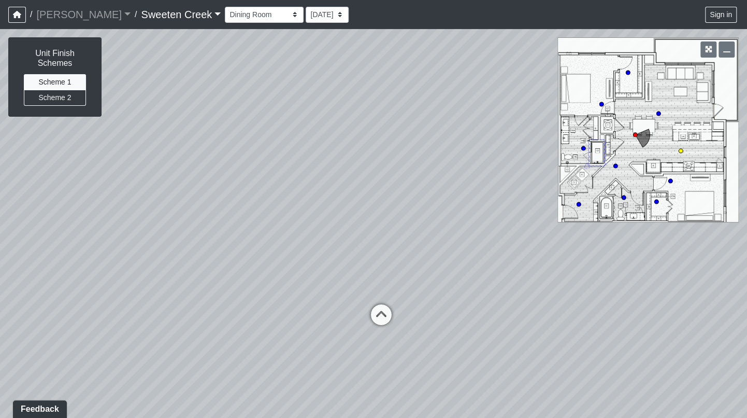
click at [382, 310] on icon at bounding box center [381, 319] width 31 height 31
drag, startPoint x: 379, startPoint y: 145, endPoint x: 548, endPoint y: 161, distance: 170.2
click at [642, 167] on div "Loading... Office Loading... Reception Loading... Mailroom - Elevator Lobby Loa…" at bounding box center [373, 223] width 747 height 389
drag, startPoint x: 357, startPoint y: 148, endPoint x: 572, endPoint y: 117, distance: 217.3
click at [600, 92] on div "Loading... Office Loading... Reception Loading... Mailroom - Elevator Lobby Loa…" at bounding box center [373, 223] width 747 height 389
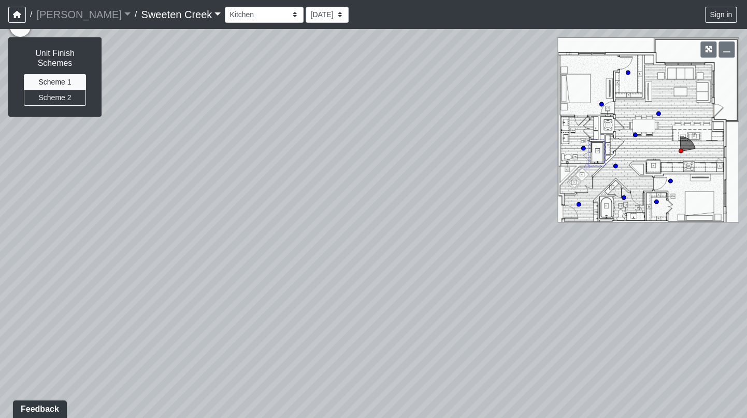
drag, startPoint x: 392, startPoint y: 259, endPoint x: 361, endPoint y: 220, distance: 49.9
click at [411, 124] on div "Loading... Office Loading... Reception Loading... Mailroom - Elevator Lobby Loa…" at bounding box center [373, 223] width 747 height 389
drag, startPoint x: 216, startPoint y: 204, endPoint x: 404, endPoint y: 146, distance: 197.4
click at [417, 142] on div "Loading... Office Loading... Reception Loading... Mailroom - Elevator Lobby Loa…" at bounding box center [373, 223] width 747 height 389
drag, startPoint x: 328, startPoint y: 112, endPoint x: 20, endPoint y: 231, distance: 329.9
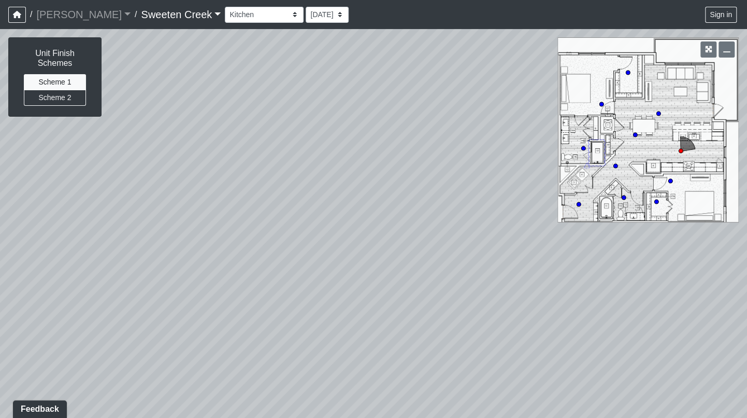
click at [17, 227] on div "Loading... Office Loading... Reception Loading... Mailroom - Elevator Lobby Loa…" at bounding box center [373, 223] width 747 height 389
drag, startPoint x: 439, startPoint y: 157, endPoint x: -26, endPoint y: 237, distance: 472.9
click at [0, 237] on html "/ [PERSON_NAME] Loading... / Sweeten Creek Sweeten Creek Loading... [GEOGRAPHIC…" at bounding box center [373, 209] width 747 height 418
drag, startPoint x: 589, startPoint y: 261, endPoint x: 160, endPoint y: 280, distance: 429.5
click at [143, 283] on div "Loading... Office Loading... Reception Loading... Mailroom - Elevator Lobby Loa…" at bounding box center [373, 223] width 747 height 389
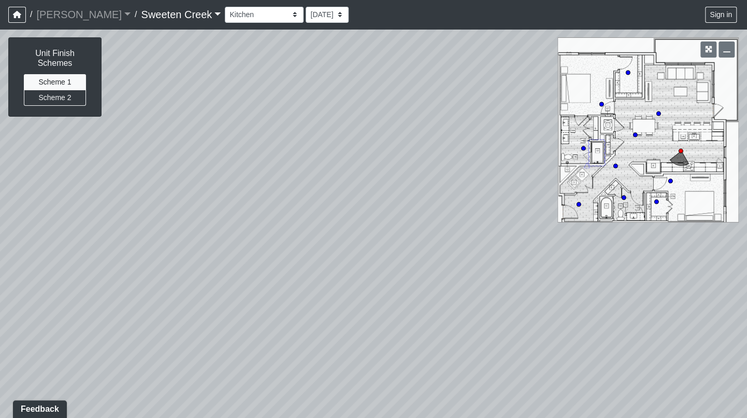
drag, startPoint x: 676, startPoint y: 253, endPoint x: 465, endPoint y: 196, distance: 219.0
click at [468, 177] on div "Loading... Office Loading... Reception Loading... Mailroom - Elevator Lobby Loa…" at bounding box center [373, 223] width 747 height 389
drag, startPoint x: 647, startPoint y: 275, endPoint x: 181, endPoint y: 317, distance: 468.4
click at [83, 329] on div "Loading... Office Loading... Reception Loading... Mailroom - Elevator Lobby Loa…" at bounding box center [373, 223] width 747 height 389
drag, startPoint x: 405, startPoint y: 261, endPoint x: 316, endPoint y: 293, distance: 94.1
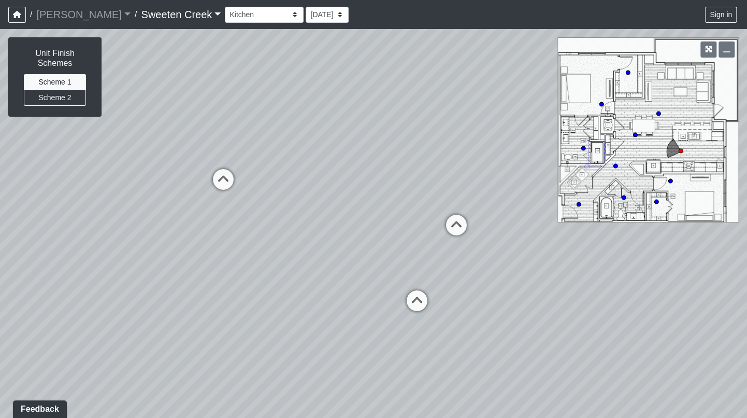
click at [249, 302] on div "Loading... Office Loading... Reception Loading... Mailroom - Elevator Lobby Loa…" at bounding box center [373, 223] width 747 height 389
click at [458, 223] on icon at bounding box center [456, 231] width 31 height 31
drag, startPoint x: 396, startPoint y: 160, endPoint x: 140, endPoint y: 325, distance: 304.5
click at [134, 322] on div "Loading... Office Loading... Reception Loading... Mailroom - Elevator Lobby Loa…" at bounding box center [373, 223] width 747 height 389
drag, startPoint x: 515, startPoint y: 119, endPoint x: 307, endPoint y: 128, distance: 207.5
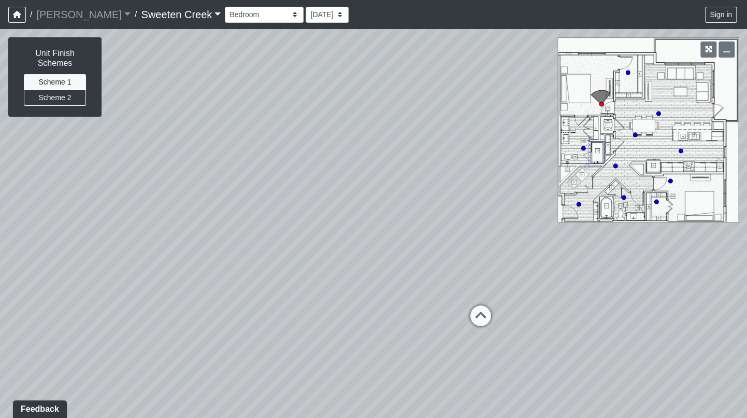
click at [307, 128] on div "Loading... Office Loading... Reception Loading... Mailroom - Elevator Lobby Loa…" at bounding box center [373, 223] width 747 height 389
click at [484, 312] on icon at bounding box center [480, 320] width 31 height 31
drag, startPoint x: 519, startPoint y: 197, endPoint x: 206, endPoint y: 152, distance: 316.7
click at [200, 141] on div "Loading... Office Loading... Reception Loading... Mailroom - Elevator Lobby Loa…" at bounding box center [373, 223] width 747 height 389
drag, startPoint x: 382, startPoint y: 62, endPoint x: 160, endPoint y: 110, distance: 226.9
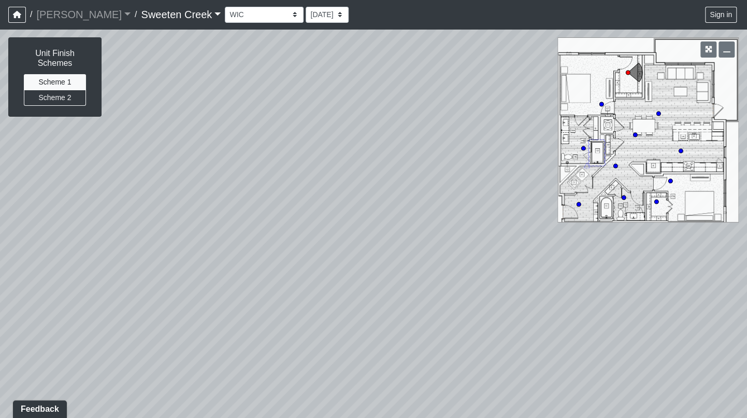
click at [98, 49] on div "NON-CURRENT REVISION Unit Finish Schemes Scheme 1 Scheme 2 Loading... Office Lo…" at bounding box center [373, 223] width 747 height 389
drag, startPoint x: 485, startPoint y: 246, endPoint x: 48, endPoint y: 184, distance: 440.7
click at [45, 177] on div "Loading... Office Loading... Reception Loading... Mailroom - Elevator Lobby Loa…" at bounding box center [373, 223] width 747 height 389
drag, startPoint x: 542, startPoint y: 275, endPoint x: 229, endPoint y: 269, distance: 313.1
click at [196, 268] on div "Loading... Office Loading... Reception Loading... Mailroom - Elevator Lobby Loa…" at bounding box center [373, 223] width 747 height 389
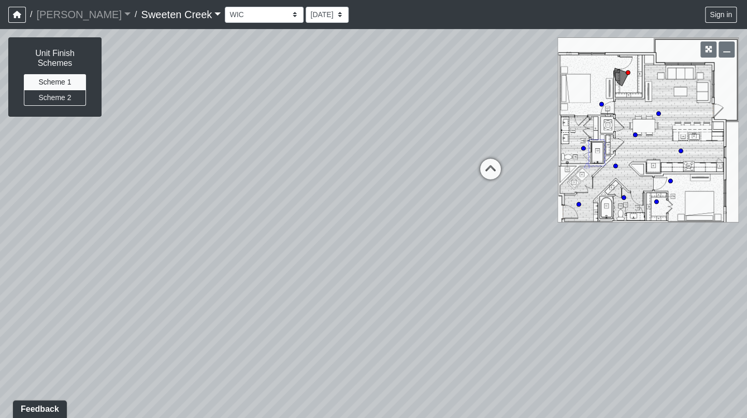
drag, startPoint x: 531, startPoint y: 275, endPoint x: 117, endPoint y: 322, distance: 416.7
click at [110, 318] on div "Loading... Office Loading... Reception Loading... Mailroom - Elevator Lobby Loa…" at bounding box center [373, 223] width 747 height 389
click at [489, 179] on icon at bounding box center [485, 182] width 31 height 31
click at [282, 218] on div "Loading... Office Loading... Reception Loading... Mailroom - Elevator Lobby Loa…" at bounding box center [373, 223] width 747 height 389
click at [193, 199] on icon at bounding box center [190, 206] width 31 height 31
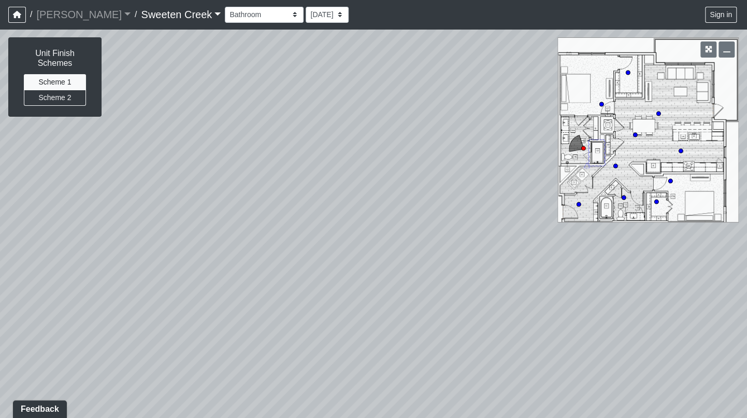
drag, startPoint x: 465, startPoint y: 195, endPoint x: 134, endPoint y: 158, distance: 332.7
click at [73, 188] on div "Loading... Office Loading... Reception Loading... Mailroom - Elevator Lobby Loa…" at bounding box center [373, 223] width 747 height 389
drag, startPoint x: 233, startPoint y: 95, endPoint x: 10, endPoint y: 175, distance: 236.7
click at [11, 172] on div "Loading... Office Loading... Reception Loading... Mailroom - Elevator Lobby Loa…" at bounding box center [373, 223] width 747 height 389
drag, startPoint x: 507, startPoint y: 72, endPoint x: 265, endPoint y: 111, distance: 245.2
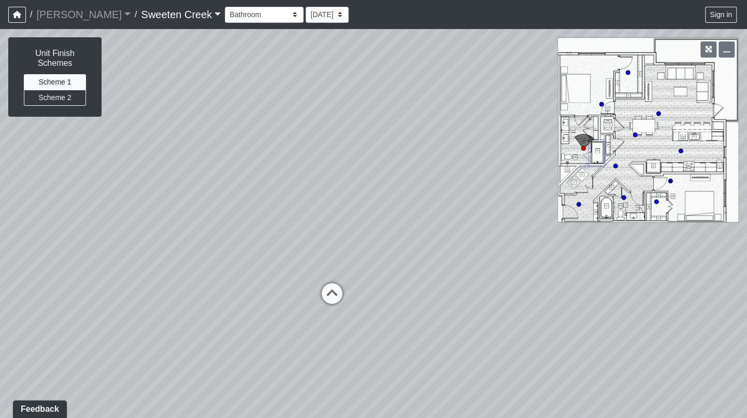
click at [239, 112] on div "Loading... Office Loading... Reception Loading... Mailroom - Elevator Lobby Loa…" at bounding box center [373, 223] width 747 height 389
drag, startPoint x: 498, startPoint y: 85, endPoint x: 442, endPoint y: 10, distance: 93.4
click at [446, 3] on div "/ [PERSON_NAME] Loading... / Sweeten Creek Sweeten Creek Loading... [GEOGRAPHIC…" at bounding box center [373, 209] width 747 height 418
drag, startPoint x: 519, startPoint y: 299, endPoint x: 162, endPoint y: 277, distance: 357.7
click at [162, 277] on div "Loading... Office Loading... Reception Loading... Mailroom - Elevator Lobby Loa…" at bounding box center [373, 223] width 747 height 389
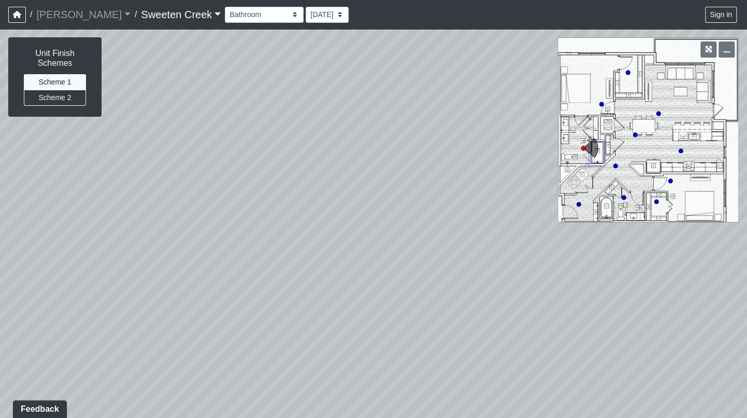
drag, startPoint x: 477, startPoint y: 134, endPoint x: 278, endPoint y: 63, distance: 211.3
click at [268, 22] on div "/ [PERSON_NAME] Loading... / Sweeten Creek Sweeten Creek Loading... [GEOGRAPHIC…" at bounding box center [373, 209] width 747 height 418
drag, startPoint x: 655, startPoint y: 317, endPoint x: 258, endPoint y: 344, distance: 397.9
click at [256, 342] on div "Loading... Office Loading... Reception Loading... Mailroom - Elevator Lobby Loa…" at bounding box center [373, 223] width 747 height 389
drag, startPoint x: 644, startPoint y: 314, endPoint x: 656, endPoint y: 293, distance: 24.4
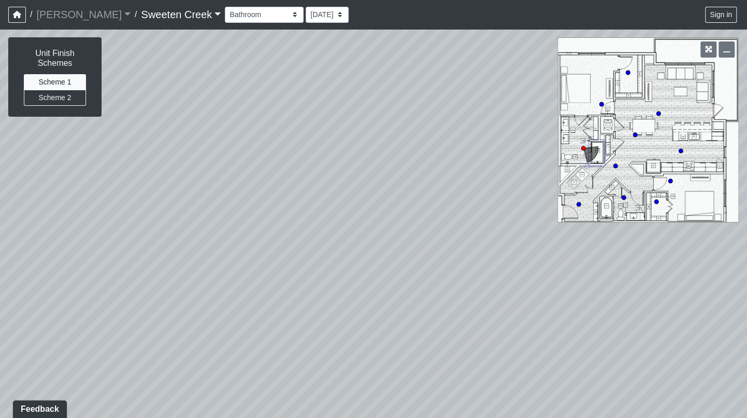
click at [747, 295] on html "/ [PERSON_NAME] Loading... / Sweeten Creek Sweeten Creek Loading... [GEOGRAPHIC…" at bounding box center [373, 209] width 747 height 418
drag, startPoint x: 207, startPoint y: 148, endPoint x: 765, endPoint y: 207, distance: 561.7
click at [747, 207] on html "/ [PERSON_NAME] Loading... / Sweeten Creek Sweeten Creek Loading... [GEOGRAPHIC…" at bounding box center [373, 209] width 747 height 418
drag, startPoint x: 300, startPoint y: 192, endPoint x: 533, endPoint y: 161, distance: 235.8
click at [649, 153] on div "Loading... Office Loading... Reception Loading... Mailroom - Elevator Lobby Loa…" at bounding box center [373, 223] width 747 height 389
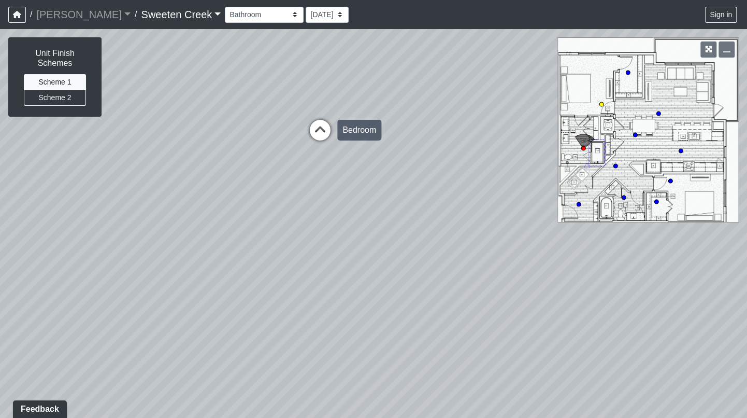
click at [322, 132] on icon at bounding box center [320, 135] width 31 height 31
drag, startPoint x: 287, startPoint y: 144, endPoint x: 728, endPoint y: 205, distance: 445.7
click at [728, 205] on div "Loading... Office Loading... Reception Loading... Mailroom - Elevator Lobby Loa…" at bounding box center [373, 223] width 747 height 389
drag, startPoint x: 395, startPoint y: 152, endPoint x: 419, endPoint y: 174, distance: 31.9
click at [546, 138] on div "Loading... Office Loading... Reception Loading... Mailroom - Elevator Lobby Loa…" at bounding box center [373, 223] width 747 height 389
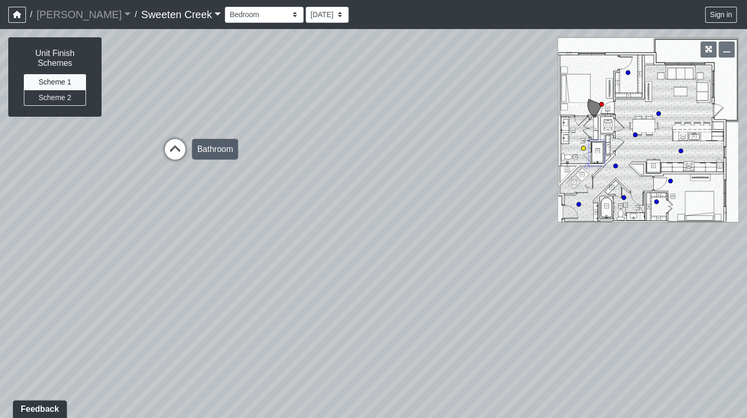
click at [175, 147] on icon at bounding box center [175, 154] width 31 height 31
drag, startPoint x: 517, startPoint y: 247, endPoint x: 304, endPoint y: 161, distance: 229.9
click at [305, 161] on div "Loading... Office Loading... Reception Loading... Mailroom - Elevator Lobby Loa…" at bounding box center [373, 223] width 747 height 389
click at [228, 18] on select "Bistro Fitness - Hobby Booth Seating Counter Dining Dining 2 Elevators Elevator…" at bounding box center [264, 15] width 79 height 16
click at [225, 7] on select "Bistro Fitness - Hobby Booth Seating Counter Dining Dining 2 Elevators Elevator…" at bounding box center [264, 15] width 79 height 16
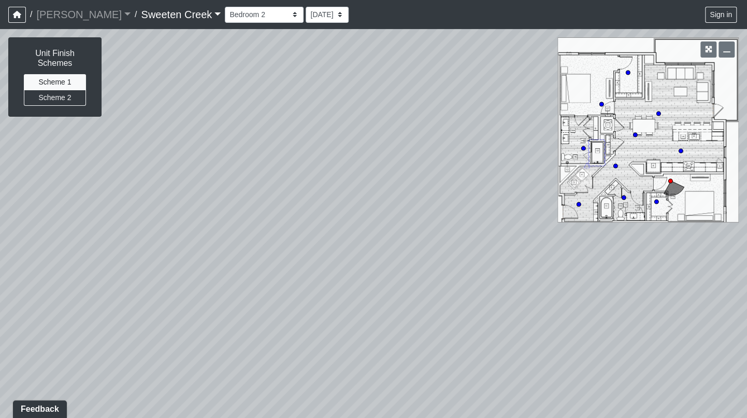
drag, startPoint x: 520, startPoint y: 271, endPoint x: 228, endPoint y: 242, distance: 293.2
click at [181, 227] on div "Loading... Office Loading... Reception Loading... Mailroom - Elevator Lobby Loa…" at bounding box center [373, 223] width 747 height 389
drag, startPoint x: 413, startPoint y: 226, endPoint x: 255, endPoint y: 231, distance: 157.6
click at [189, 216] on div "Loading... Office Loading... Reception Loading... Mailroom - Elevator Lobby Loa…" at bounding box center [373, 223] width 747 height 389
click at [399, 194] on icon at bounding box center [394, 201] width 31 height 31
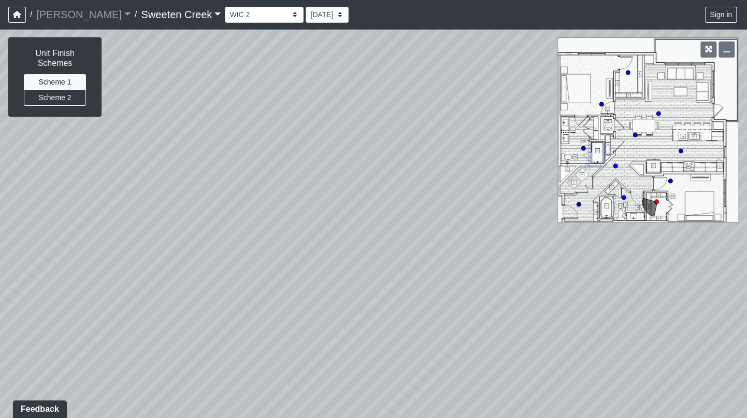
drag, startPoint x: 428, startPoint y: 188, endPoint x: 139, endPoint y: 196, distance: 288.3
click at [134, 190] on div "Loading... Office Loading... Reception Loading... Mailroom - Elevator Lobby Loa…" at bounding box center [373, 223] width 747 height 389
drag, startPoint x: 427, startPoint y: 216, endPoint x: 152, endPoint y: 256, distance: 278.1
click at [126, 251] on div "Loading... Office Loading... Reception Loading... Mailroom - Elevator Lobby Loa…" at bounding box center [373, 223] width 747 height 389
drag, startPoint x: 515, startPoint y: 260, endPoint x: 203, endPoint y: 268, distance: 312.1
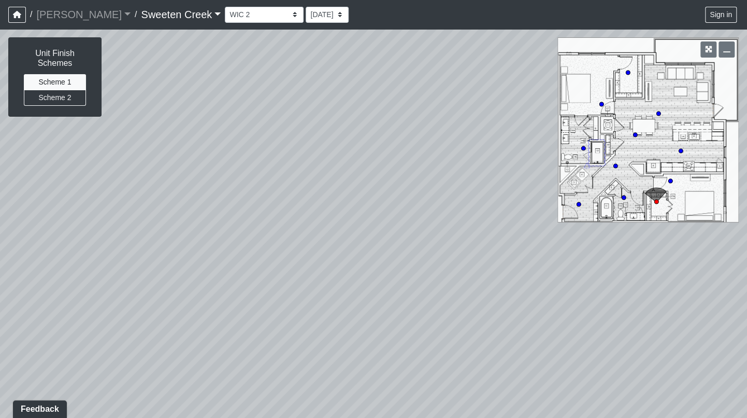
click at [178, 259] on div "Loading... Office Loading... Reception Loading... Mailroom - Elevator Lobby Loa…" at bounding box center [373, 223] width 747 height 389
drag, startPoint x: 457, startPoint y: 252, endPoint x: 125, endPoint y: 322, distance: 339.6
click at [107, 322] on div "Loading... Office Loading... Reception Loading... Mailroom - Elevator Lobby Loa…" at bounding box center [373, 223] width 747 height 389
click at [529, 287] on div "Loading... Office Loading... Reception Loading... Mailroom - Elevator Lobby Loa…" at bounding box center [373, 223] width 747 height 389
drag, startPoint x: 483, startPoint y: 247, endPoint x: 445, endPoint y: 246, distance: 37.8
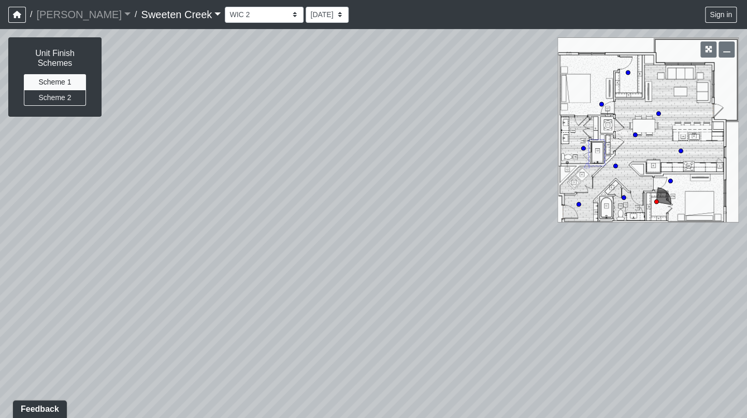
click at [450, 248] on div "Loading... Office Loading... Reception Loading... Mailroom - Elevator Lobby Loa…" at bounding box center [373, 223] width 747 height 389
click at [247, 16] on select "Bistro Fitness - Hobby Booth Seating Counter Dining Dining 2 Elevators Elevator…" at bounding box center [264, 15] width 79 height 16
click at [225, 7] on select "Bistro Fitness - Hobby Booth Seating Counter Dining Dining 2 Elevators Elevator…" at bounding box center [264, 15] width 79 height 16
select select "85R7zabMg1Qbew8uo7Fm1v"
drag, startPoint x: 461, startPoint y: 180, endPoint x: 355, endPoint y: 154, distance: 108.9
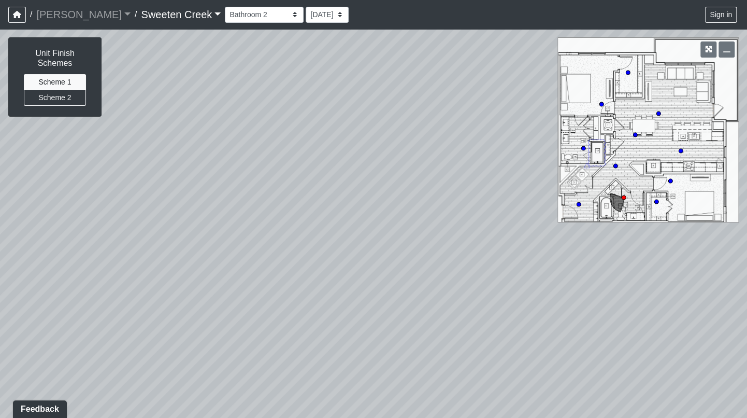
click at [330, 145] on div "Loading... Office Loading... Reception Loading... Mailroom - Elevator Lobby Loa…" at bounding box center [373, 223] width 747 height 389
drag, startPoint x: 464, startPoint y: 132, endPoint x: 193, endPoint y: 168, distance: 273.5
click at [193, 167] on div "Loading... Office Loading... Reception Loading... Mailroom - Elevator Lobby Loa…" at bounding box center [373, 223] width 747 height 389
drag, startPoint x: 386, startPoint y: 132, endPoint x: 212, endPoint y: 166, distance: 177.5
click at [212, 166] on div "Loading... Office Loading... Reception Loading... Mailroom - Elevator Lobby Loa…" at bounding box center [373, 223] width 747 height 389
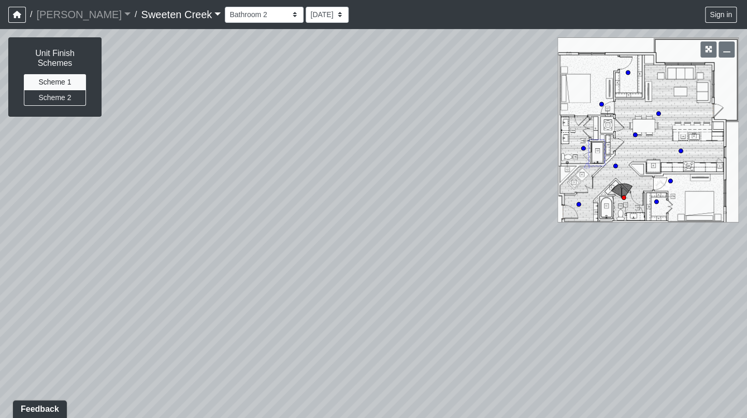
drag, startPoint x: 503, startPoint y: 221, endPoint x: 279, endPoint y: 182, distance: 226.7
click at [318, 153] on div "Loading... Office Loading... Reception Loading... Mailroom - Elevator Lobby Loa…" at bounding box center [373, 223] width 747 height 389
drag, startPoint x: 478, startPoint y: 155, endPoint x: 234, endPoint y: 168, distance: 244.9
click at [232, 165] on div "Loading... Office Loading... Reception Loading... Mailroom - Elevator Lobby Loa…" at bounding box center [373, 223] width 747 height 389
drag, startPoint x: 505, startPoint y: 222, endPoint x: 261, endPoint y: 191, distance: 246.0
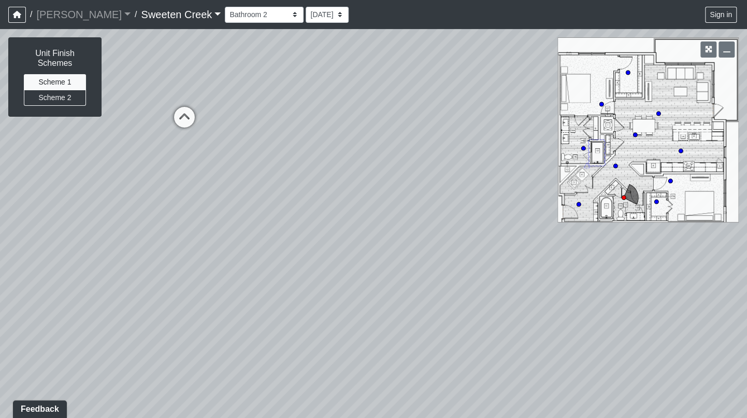
click at [261, 187] on div "Loading... Office Loading... Reception Loading... Mailroom - Elevator Lobby Loa…" at bounding box center [373, 223] width 747 height 389
drag, startPoint x: 461, startPoint y: 169, endPoint x: 245, endPoint y: 205, distance: 219.6
click at [245, 202] on div "Loading... Office Loading... Reception Loading... Mailroom - Elevator Lobby Loa…" at bounding box center [373, 223] width 747 height 389
drag, startPoint x: 413, startPoint y: 87, endPoint x: 240, endPoint y: 177, distance: 194.5
click at [125, 181] on div "Loading... Office Loading... Reception Loading... Mailroom - Elevator Lobby Loa…" at bounding box center [373, 223] width 747 height 389
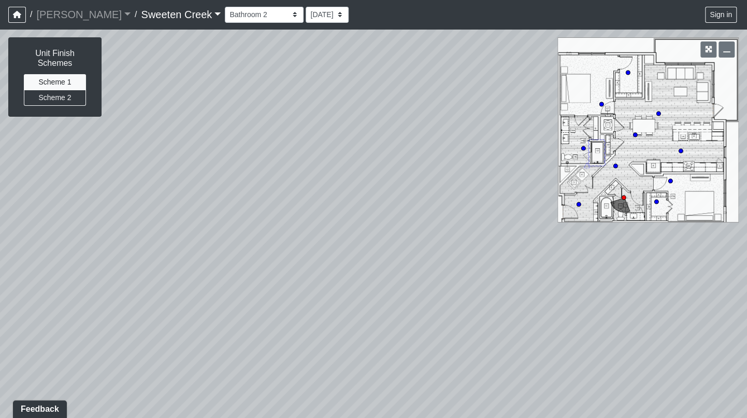
drag, startPoint x: 453, startPoint y: 184, endPoint x: 208, endPoint y: 191, distance: 245.7
click at [183, 188] on div "Loading... Office Loading... Reception Loading... Mailroom - Elevator Lobby Loa…" at bounding box center [373, 223] width 747 height 389
drag, startPoint x: 394, startPoint y: 162, endPoint x: 334, endPoint y: 159, distance: 60.2
click at [512, 163] on div "Loading... Office Loading... Reception Loading... Mailroom - Elevator Lobby Loa…" at bounding box center [373, 223] width 747 height 389
drag, startPoint x: 392, startPoint y: 111, endPoint x: 499, endPoint y: 132, distance: 108.8
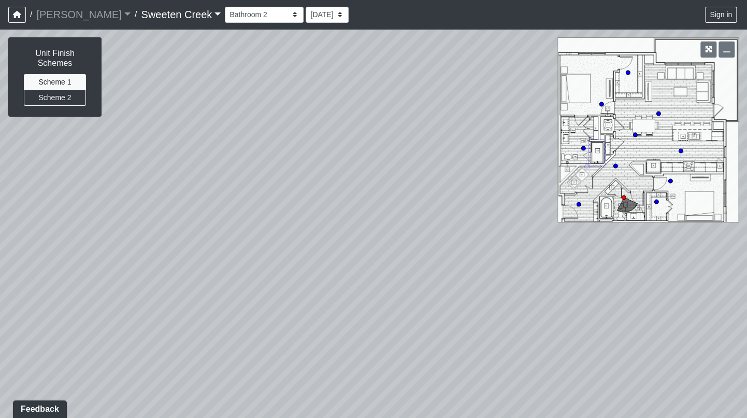
click at [567, 151] on div "Loading... Office Loading... Reception Loading... Mailroom - Elevator Lobby Loa…" at bounding box center [373, 223] width 747 height 389
drag, startPoint x: 204, startPoint y: 89, endPoint x: 356, endPoint y: 84, distance: 151.9
click at [361, 80] on div "Loading... Office Loading... Reception Loading... Mailroom - Elevator Lobby Loa…" at bounding box center [373, 223] width 747 height 389
drag, startPoint x: 193, startPoint y: 120, endPoint x: 495, endPoint y: 142, distance: 302.9
click at [699, 81] on div "Loading... Office Loading... Reception Loading... Mailroom - Elevator Lobby Loa…" at bounding box center [373, 223] width 747 height 389
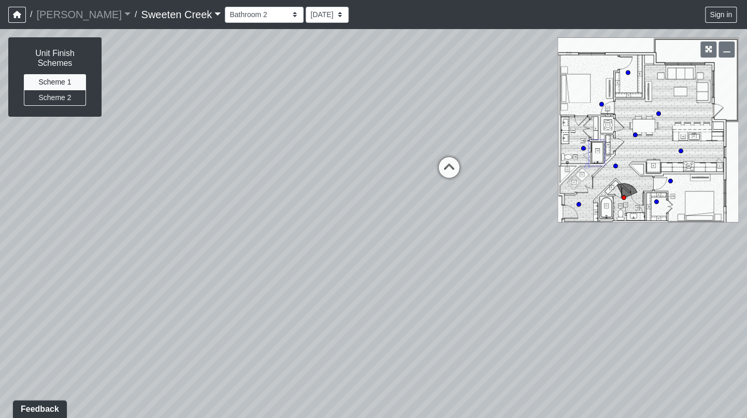
drag, startPoint x: 433, startPoint y: 138, endPoint x: 743, endPoint y: 161, distance: 311.3
click at [743, 161] on div "Loading... Office Loading... Reception Loading... Mailroom - Elevator Lobby Loa…" at bounding box center [373, 223] width 747 height 389
drag, startPoint x: 294, startPoint y: 136, endPoint x: 521, endPoint y: 144, distance: 227.1
click at [609, 123] on div "Loading... Office Loading... Reception Loading... Mailroom - Elevator Lobby Loa…" at bounding box center [373, 223] width 747 height 389
drag, startPoint x: 486, startPoint y: 134, endPoint x: 517, endPoint y: 203, distance: 76.1
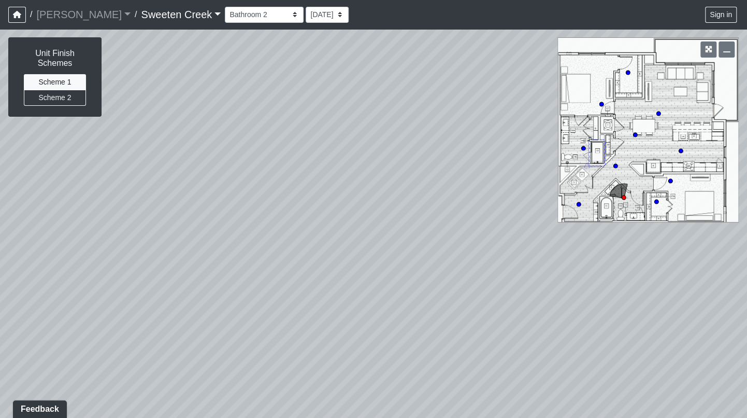
click at [517, 202] on div "Loading... Office Loading... Reception Loading... Mailroom - Elevator Lobby Loa…" at bounding box center [373, 223] width 747 height 389
drag, startPoint x: 617, startPoint y: 279, endPoint x: 674, endPoint y: 267, distance: 58.2
click at [674, 266] on div "Loading... Office Loading... Reception Loading... Mailroom - Elevator Lobby Loa…" at bounding box center [373, 223] width 747 height 389
